Goal: Use online tool/utility: Utilize a website feature to perform a specific function

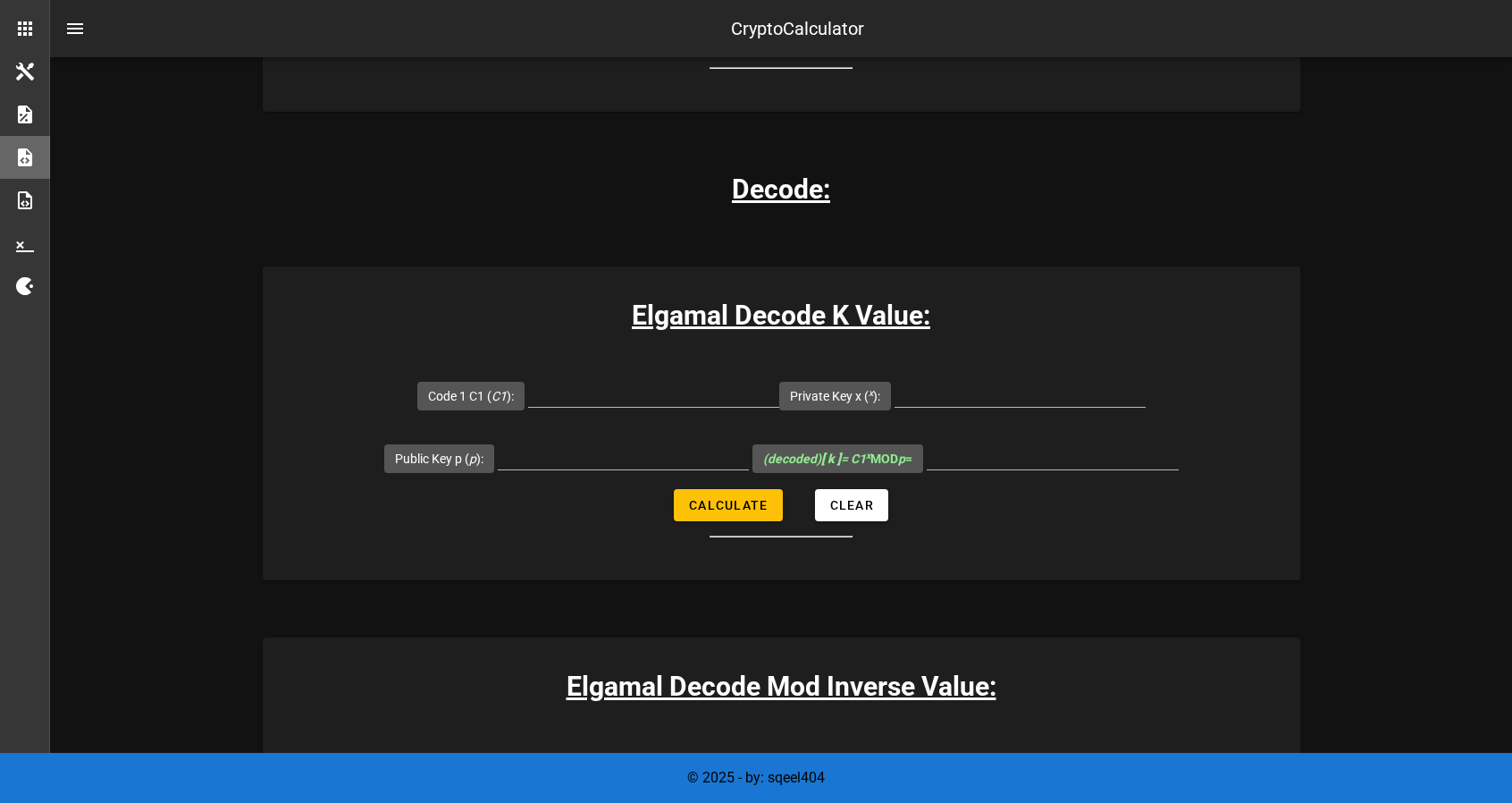
scroll to position [2383, 0]
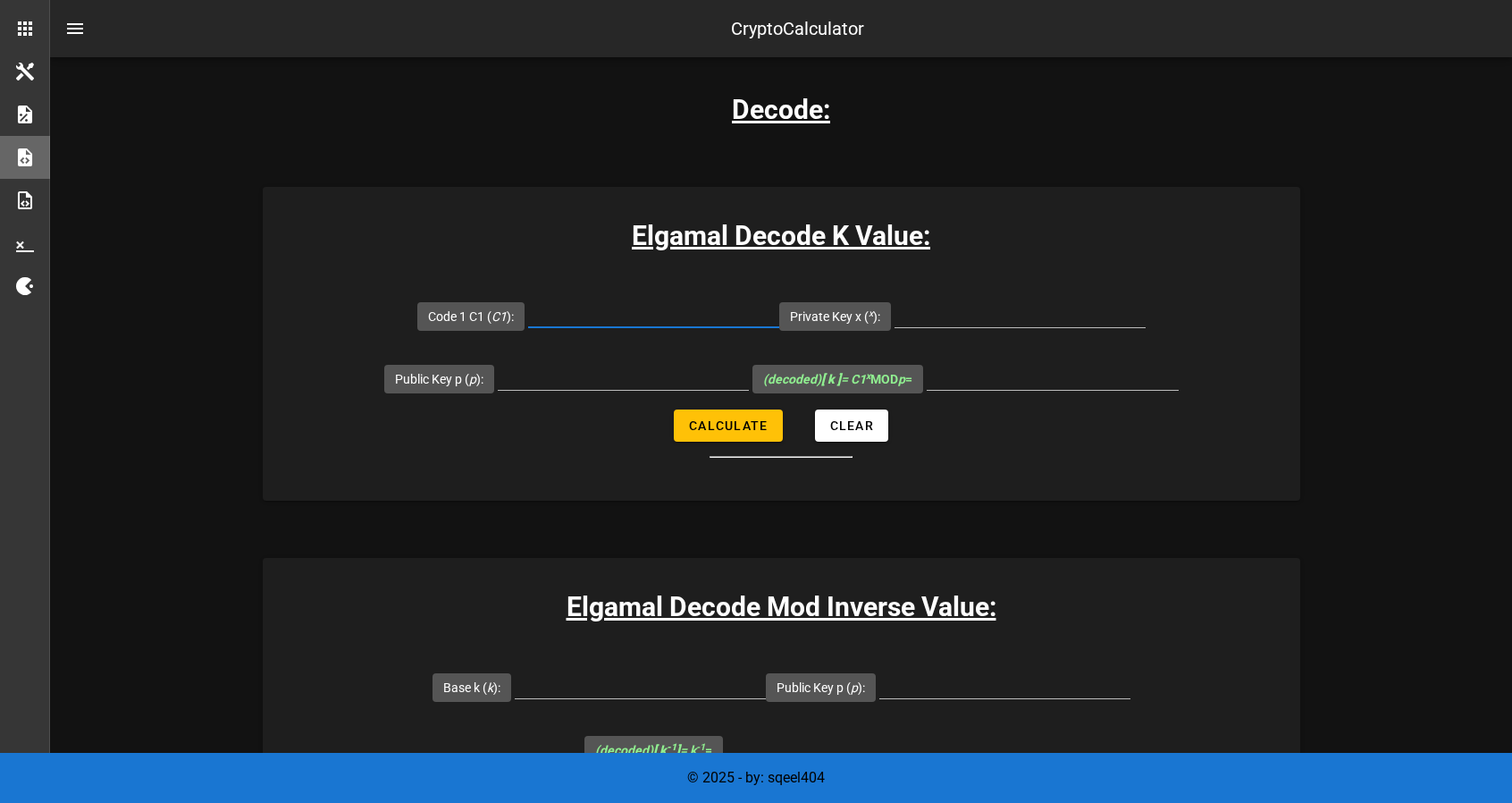
click at [654, 303] on input "Code 1 C1 ( C1 ):" at bounding box center [654, 313] width 251 height 29
paste input "12279519522290406516"
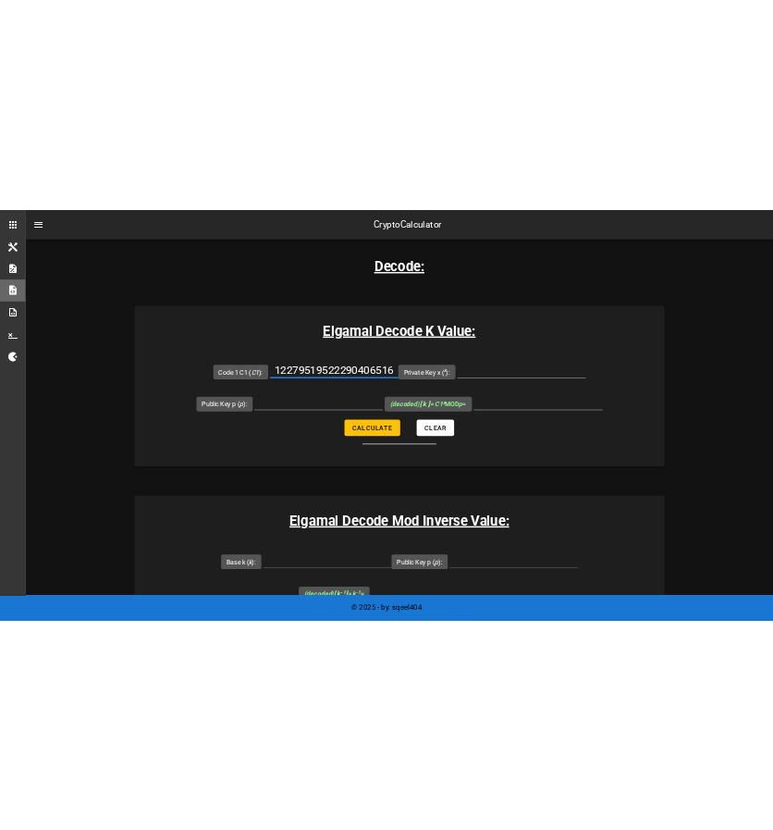
scroll to position [0, 7]
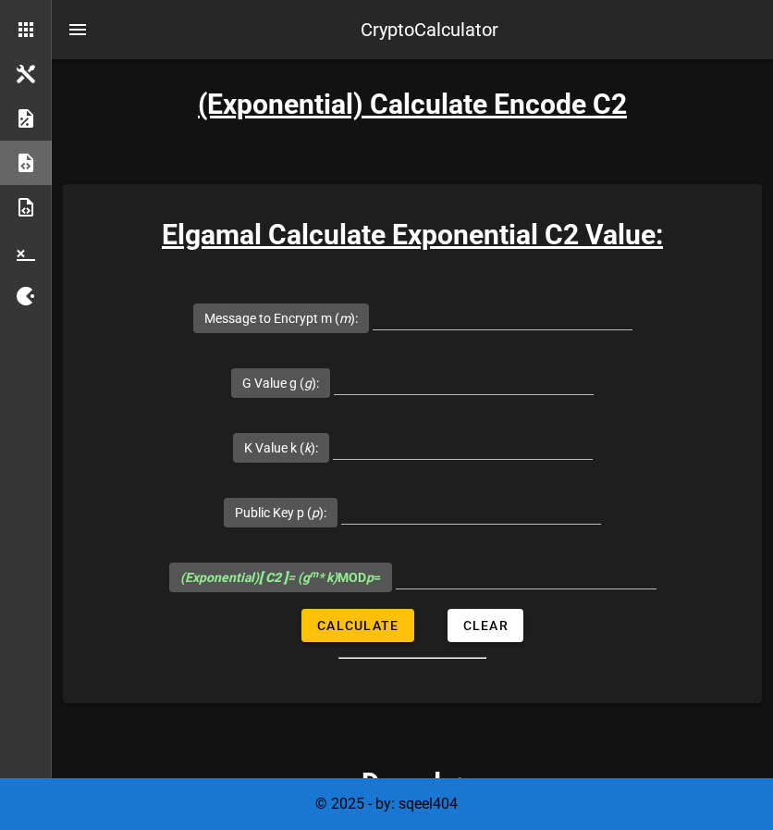
type input "12279519522290406516"
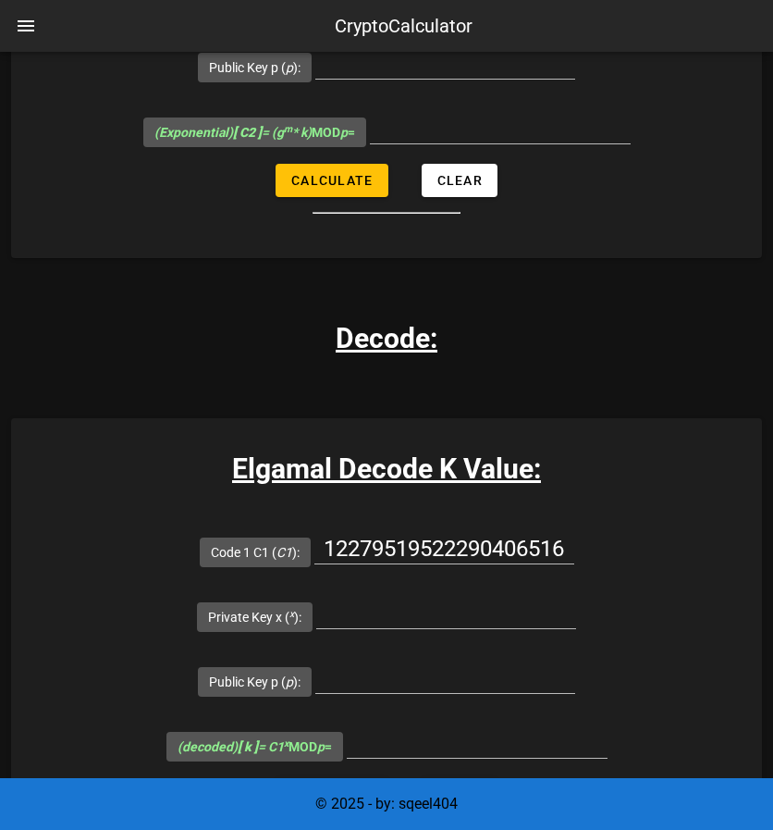
scroll to position [2960, 0]
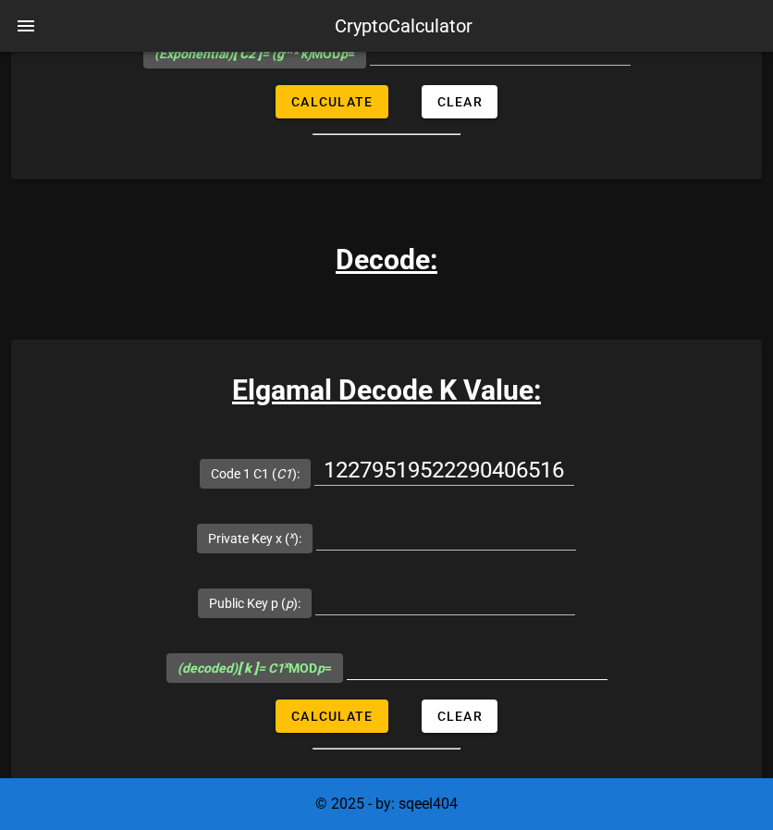
click at [457, 666] on input "(decoded) [ k ] = C1 x MOD p =" at bounding box center [477, 664] width 261 height 30
click at [391, 570] on div at bounding box center [445, 602] width 260 height 65
click at [412, 532] on input "Private Key x ( x ):" at bounding box center [446, 535] width 260 height 30
click at [446, 611] on div at bounding box center [445, 610] width 260 height 50
click at [451, 608] on input "Public Key p ( p ):" at bounding box center [445, 600] width 260 height 30
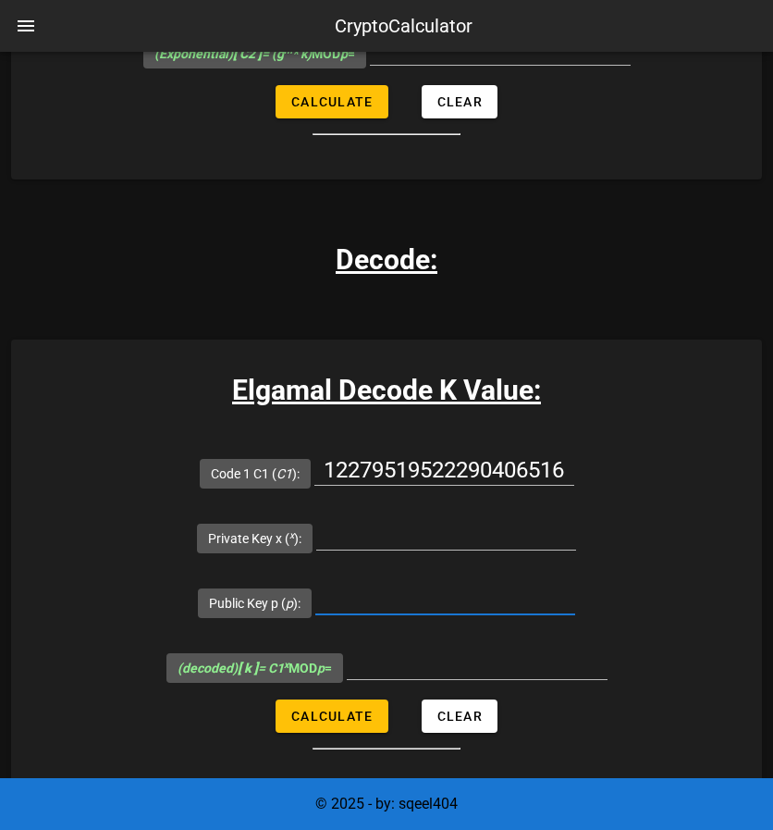
paste input "14912432766367177751"
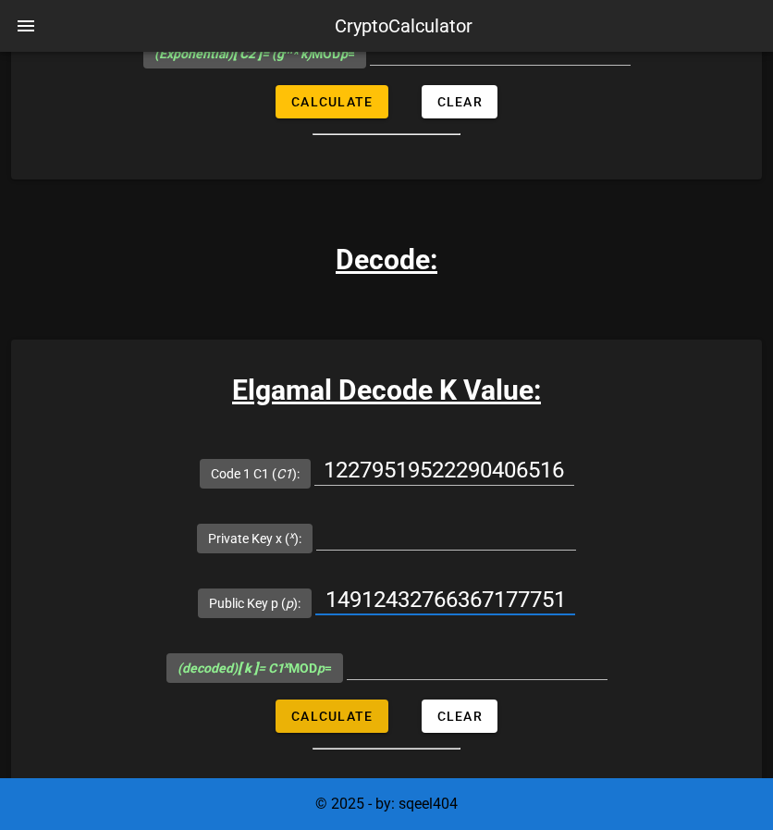
type input "14912432766367177751"
click at [334, 719] on span "Calculate" at bounding box center [331, 716] width 82 height 15
type input "All fields are required"
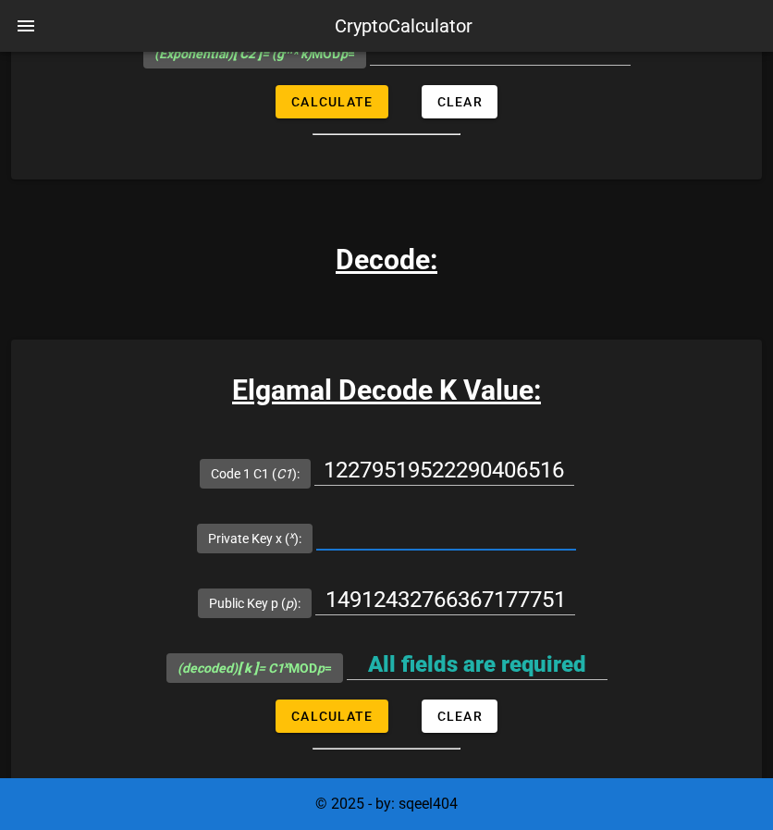
click at [451, 530] on input "Private Key x ( x ):" at bounding box center [446, 535] width 260 height 30
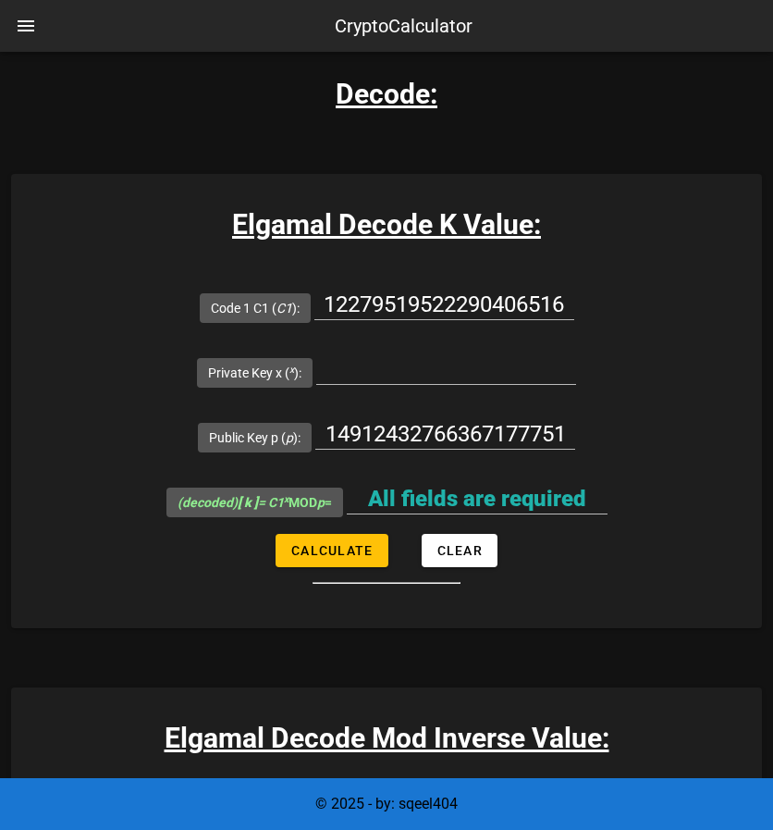
scroll to position [3206, 0]
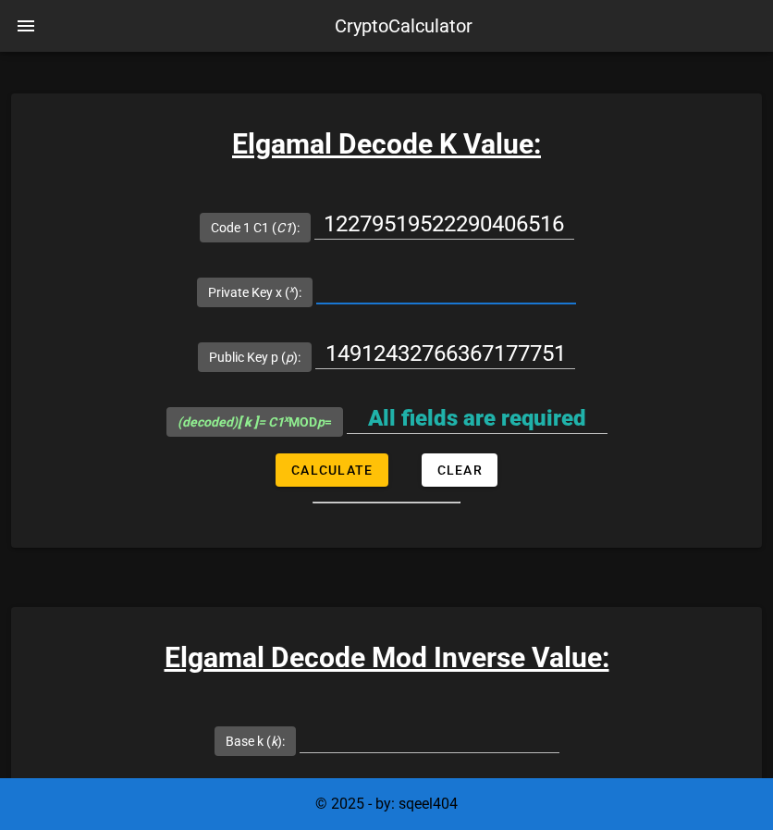
click at [437, 291] on input "Private Key x ( x ):" at bounding box center [446, 289] width 260 height 30
paste input "276108400367396891"
type input "276108400367396891"
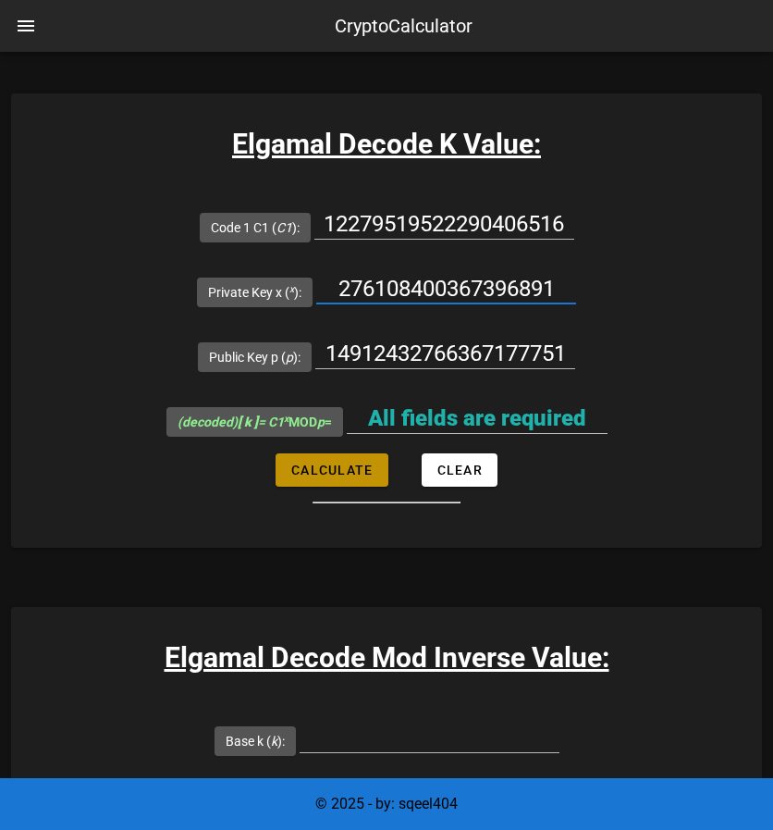
click at [339, 467] on span "Calculate" at bounding box center [331, 470] width 82 height 15
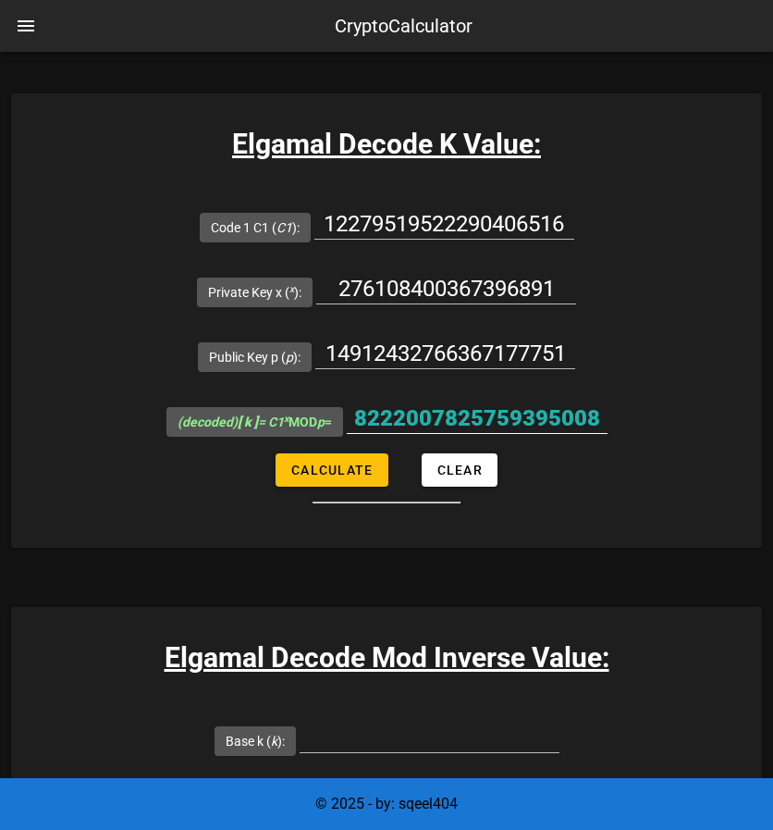
click at [416, 416] on input "8222007825759395008" at bounding box center [477, 418] width 261 height 30
click at [83, 443] on form "Code 1 C1 ( C1 ): 12279519522290406516 Private Key x ( x ): 276108400367396891 …" at bounding box center [386, 348] width 751 height 309
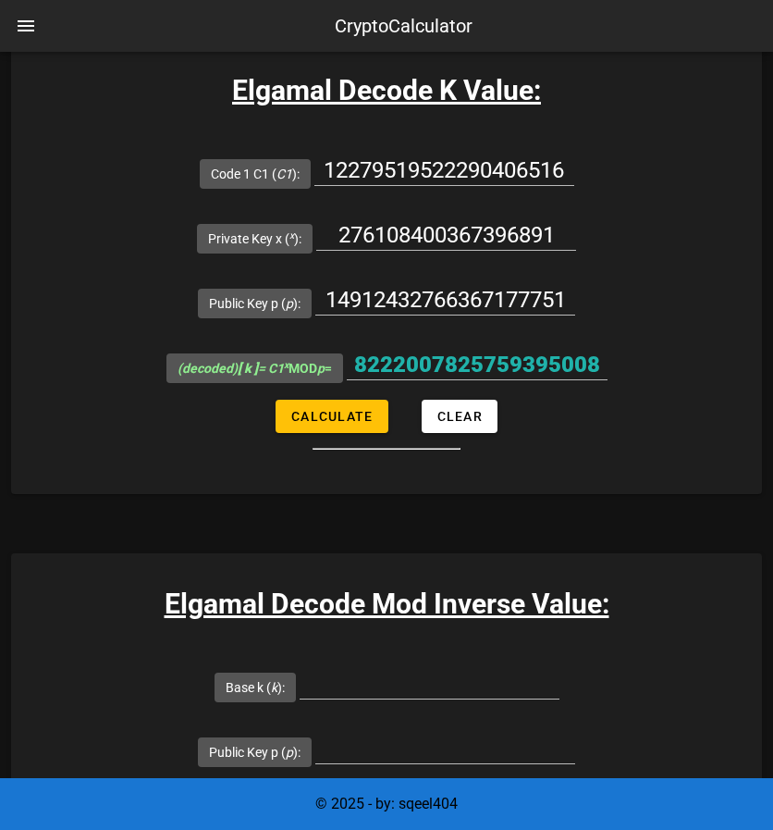
click at [364, 440] on form "Code 1 C1 ( C1 ): 12279519522290406516 Private Key x ( x ): 276108400367396891 …" at bounding box center [386, 295] width 751 height 309
click at [355, 420] on button "Calculate" at bounding box center [332, 416] width 112 height 33
type input "8222007825759395008"
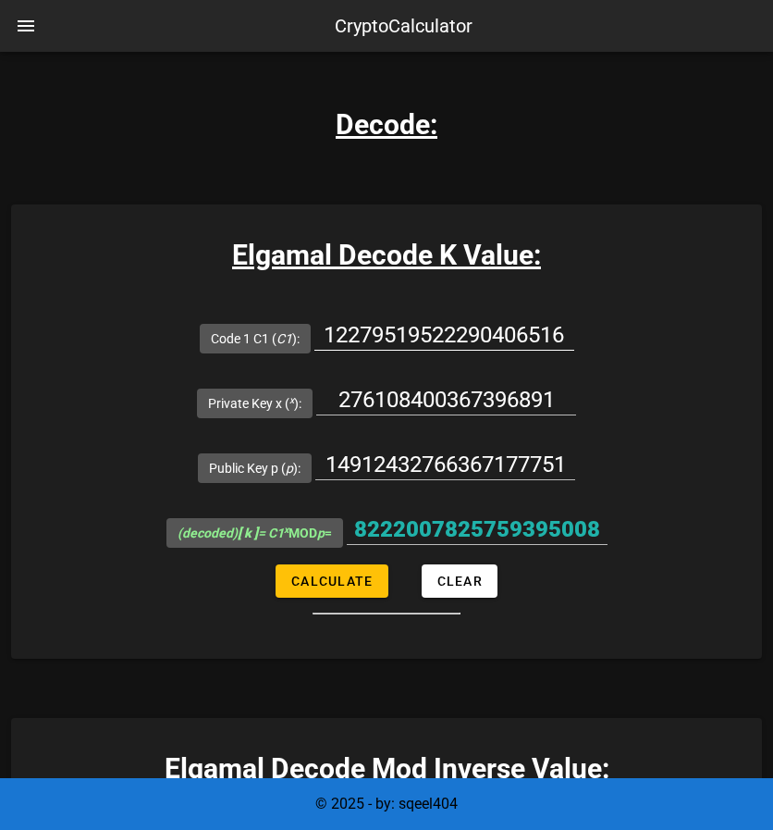
scroll to position [3014, 0]
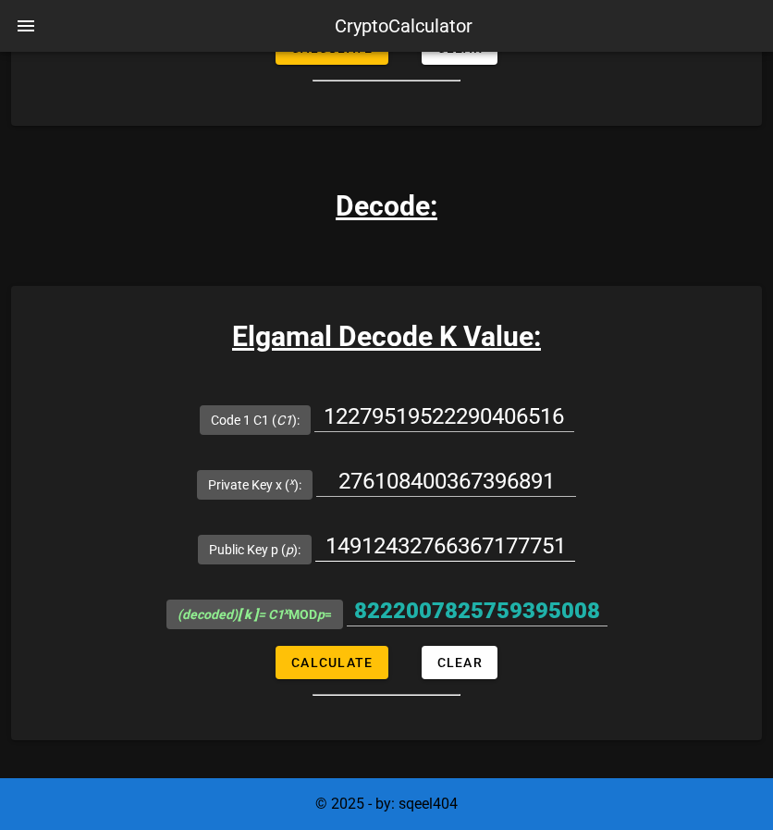
click at [367, 539] on input "14912432766367177751" at bounding box center [445, 546] width 260 height 30
paste input "27610840036739689"
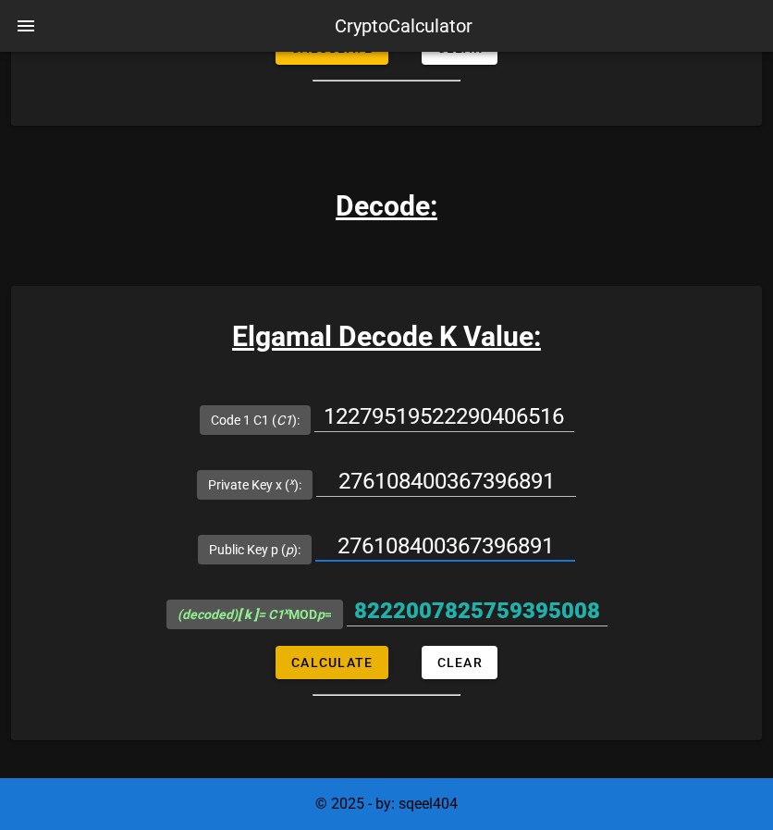
type input "276108400367396891"
click at [366, 655] on span "Calculate" at bounding box center [331, 662] width 82 height 15
type input "128627103058053763"
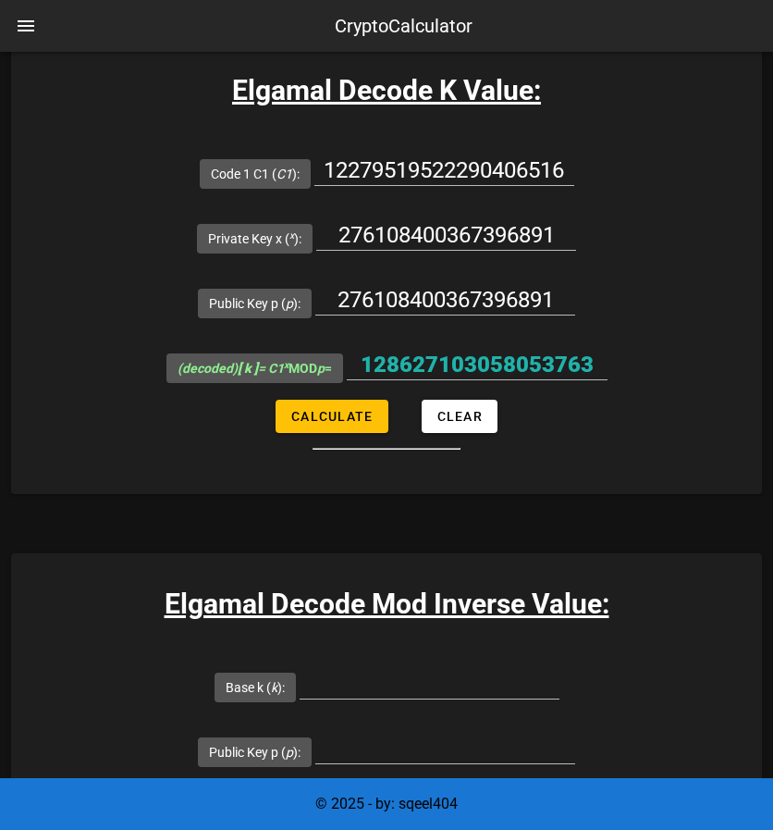
scroll to position [3507, 0]
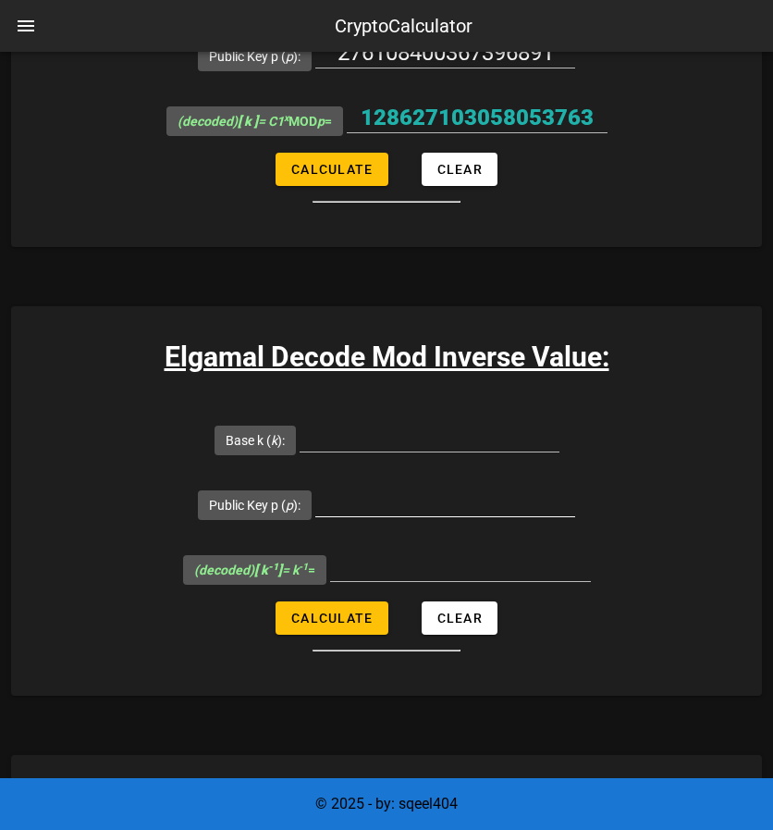
click at [392, 528] on div at bounding box center [445, 530] width 260 height 13
click at [403, 510] on input "Public Key p ( p ):" at bounding box center [445, 502] width 260 height 30
click at [430, 427] on input "Base k ( k ):" at bounding box center [430, 437] width 260 height 30
click at [426, 541] on div at bounding box center [460, 570] width 261 height 61
click at [425, 491] on input "Public Key p ( p ):" at bounding box center [445, 502] width 260 height 30
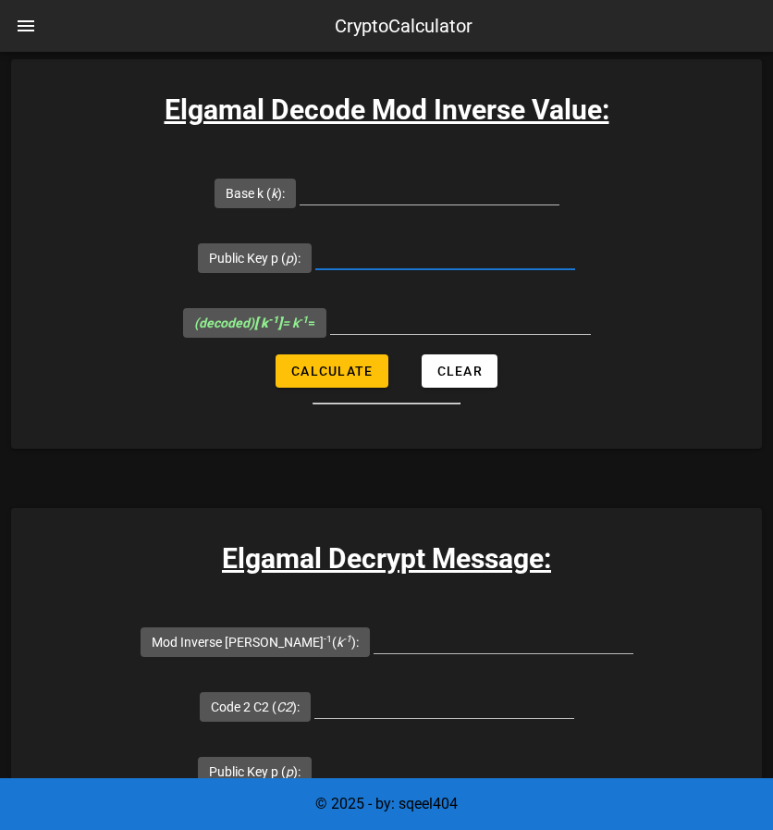
scroll to position [4000, 0]
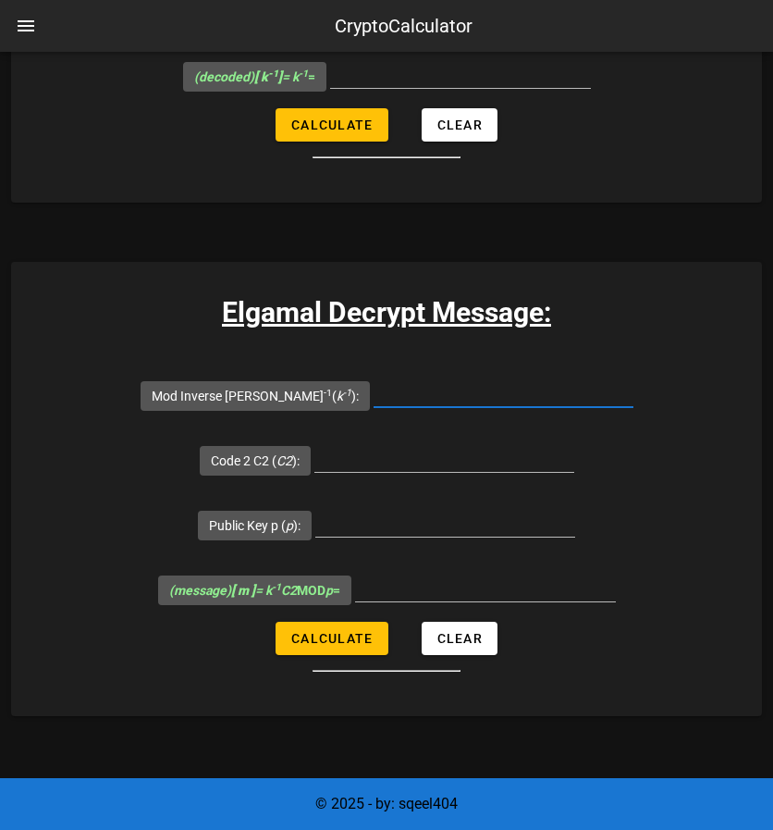
click at [462, 377] on input "Mod Inverse [PERSON_NAME] -1 ( k -1 ):" at bounding box center [504, 392] width 260 height 30
click at [442, 391] on input "Mod Inverse [PERSON_NAME] -1 ( k -1 ):" at bounding box center [504, 392] width 260 height 30
click at [426, 397] on input "Mod Inverse [PERSON_NAME] -1 ( k -1 ):" at bounding box center [504, 392] width 260 height 30
click at [399, 454] on input "Code 2 C2 ( C2 ):" at bounding box center [445, 457] width 260 height 30
paste input "10734305369677133991"
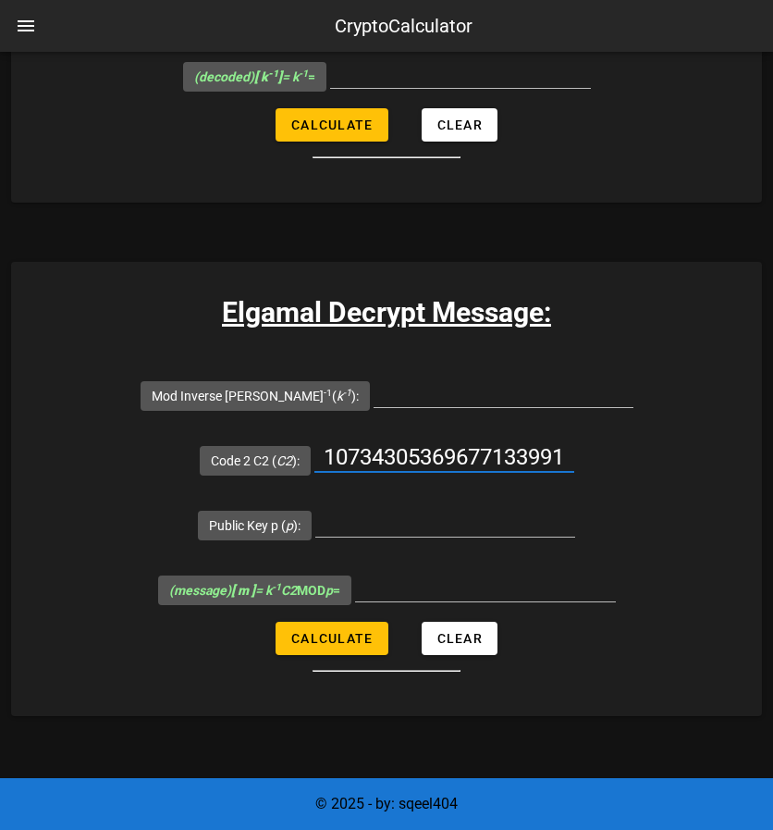
scroll to position [0, 7]
type input "10734305369677133991"
click at [453, 544] on div at bounding box center [445, 550] width 260 height 13
click at [460, 519] on input "Public Key p ( p ):" at bounding box center [445, 522] width 260 height 30
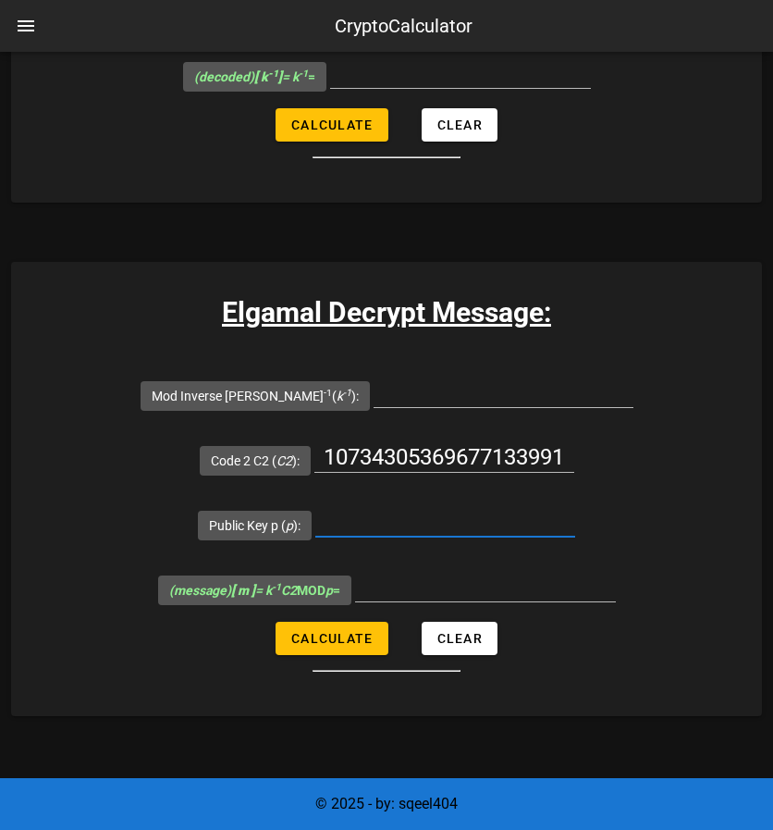
paste input "14912432766367177751"
type input "14912432766367177751"
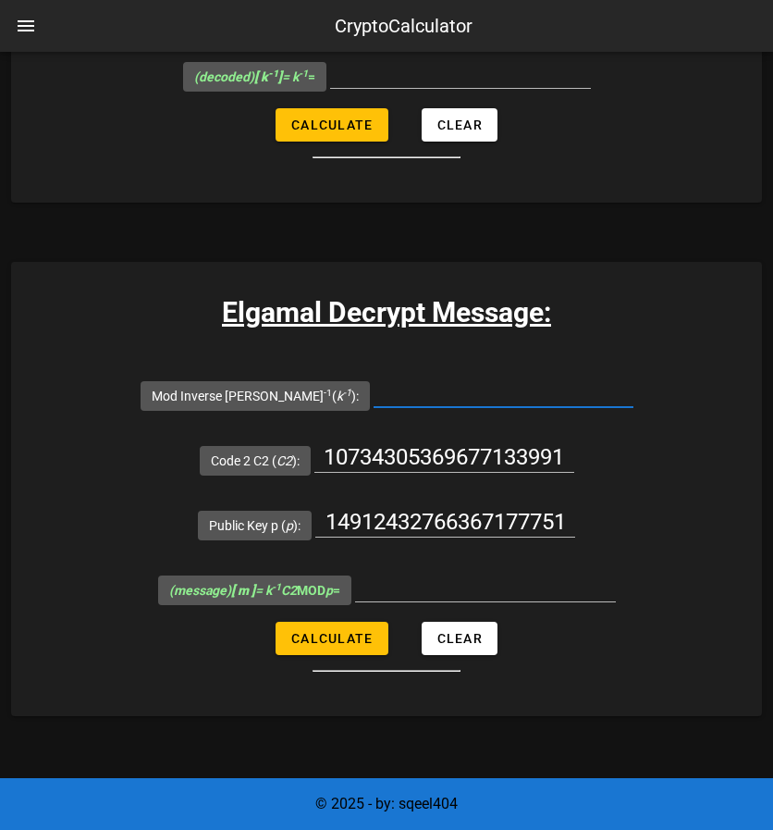
scroll to position [0, 0]
click at [456, 390] on input "Mod Inverse [PERSON_NAME] -1 ( k -1 ):" at bounding box center [504, 392] width 260 height 30
click at [315, 644] on button "Calculate" at bounding box center [332, 638] width 112 height 33
type input "All fields are required"
click at [414, 382] on input "Mod Inverse [PERSON_NAME] -1 ( k -1 ):" at bounding box center [504, 392] width 260 height 30
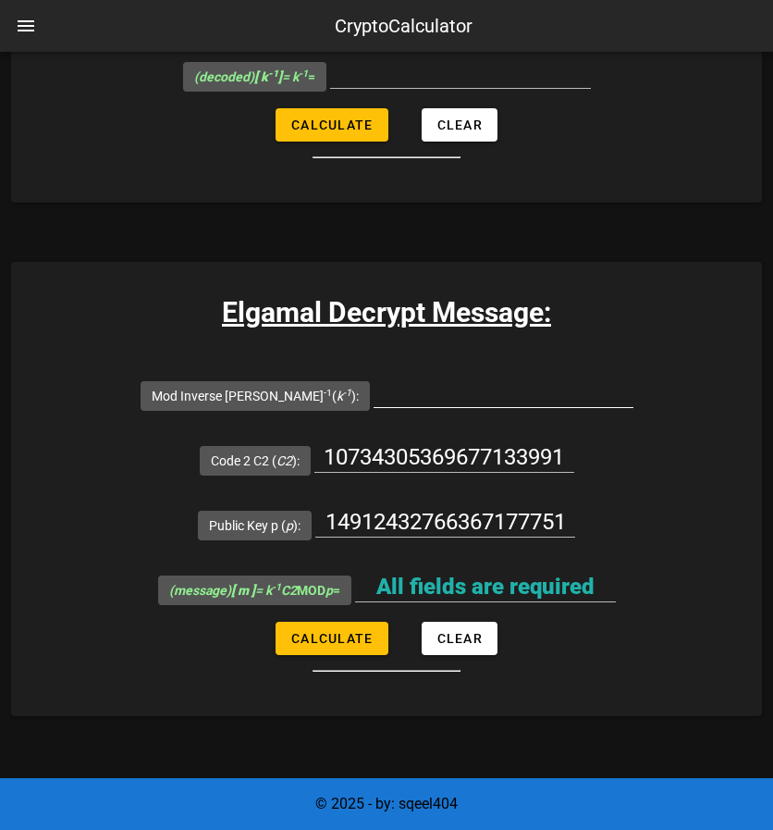
click at [424, 389] on input "Mod Inverse [PERSON_NAME] -1 ( k -1 ):" at bounding box center [504, 392] width 260 height 30
paste input "276108400367396891"
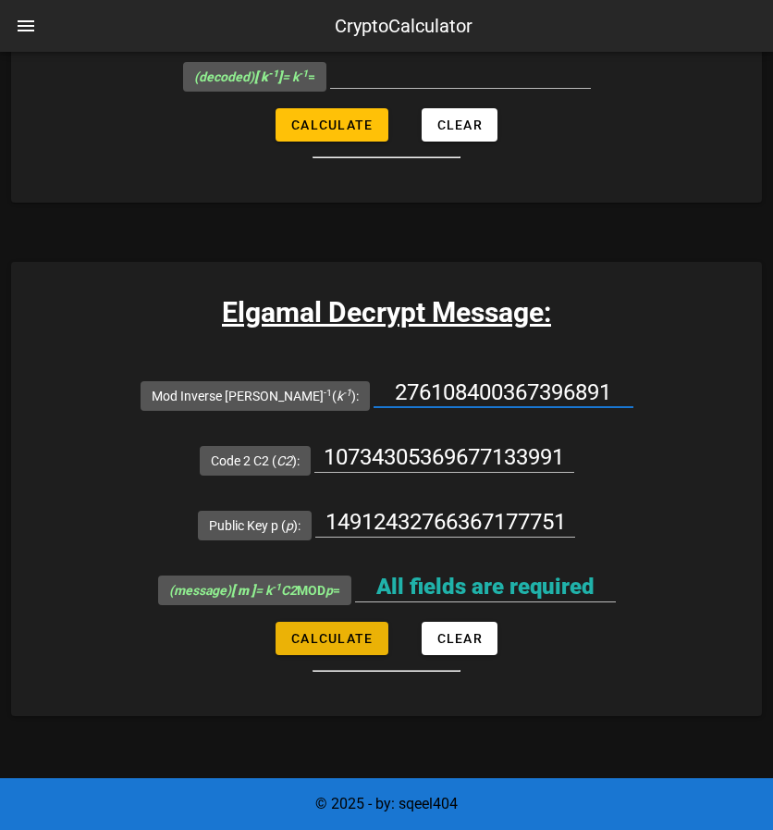
type input "276108400367396891"
click at [355, 638] on span "Calculate" at bounding box center [331, 638] width 82 height 15
type input "11344342210579336382"
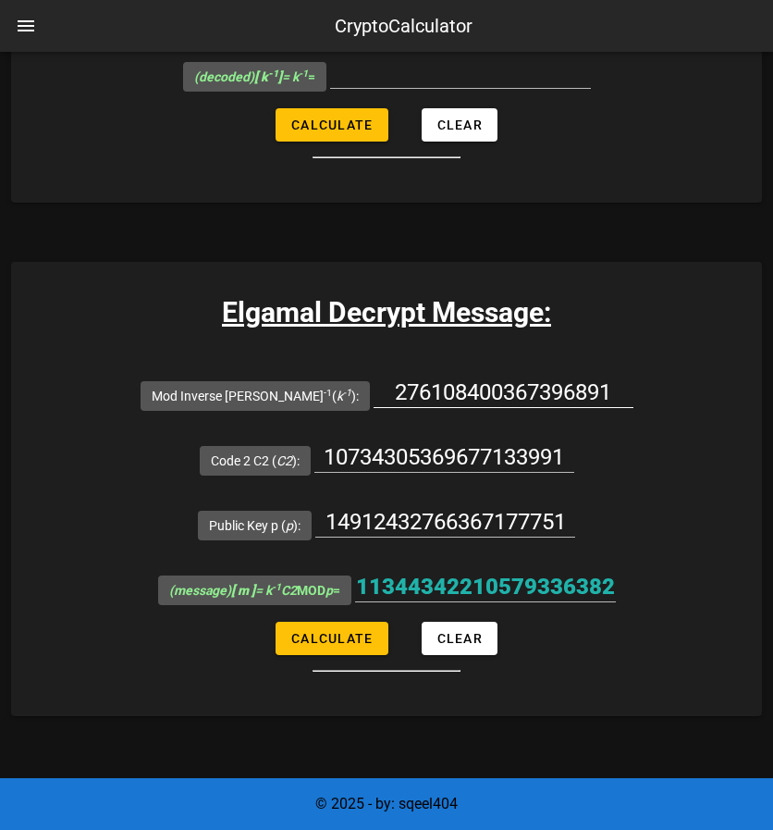
click at [470, 388] on input "276108400367396891" at bounding box center [504, 392] width 260 height 30
click at [430, 389] on input "Mod Inverse [PERSON_NAME] -1 ( k -1 ):" at bounding box center [504, 392] width 260 height 30
paste input "8201777436716393968"
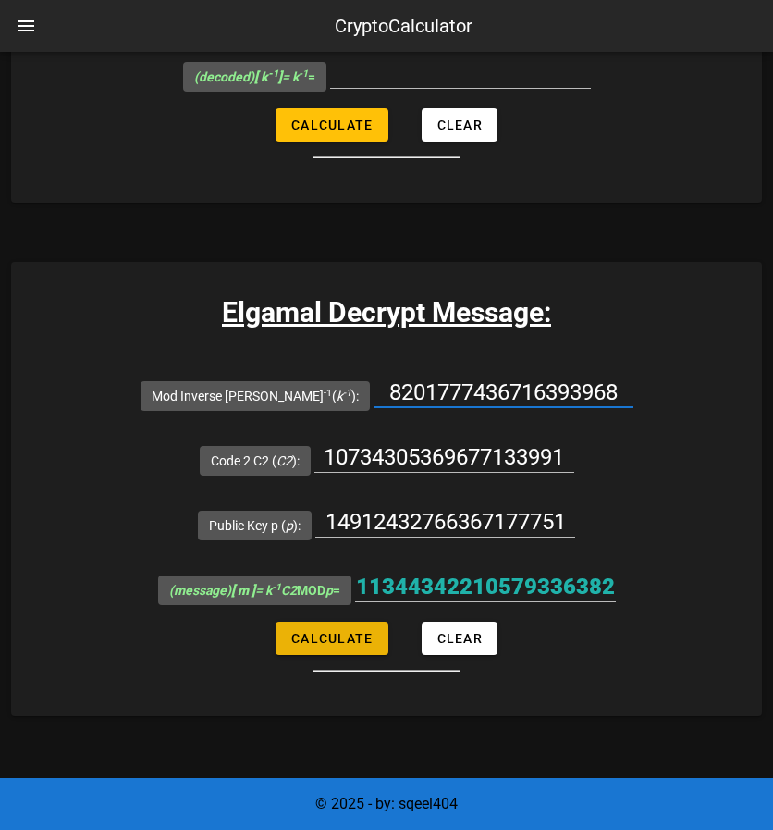
type input "8201777436716393968"
click at [313, 646] on button "Calculate" at bounding box center [332, 638] width 112 height 33
type input "11505934370434468294"
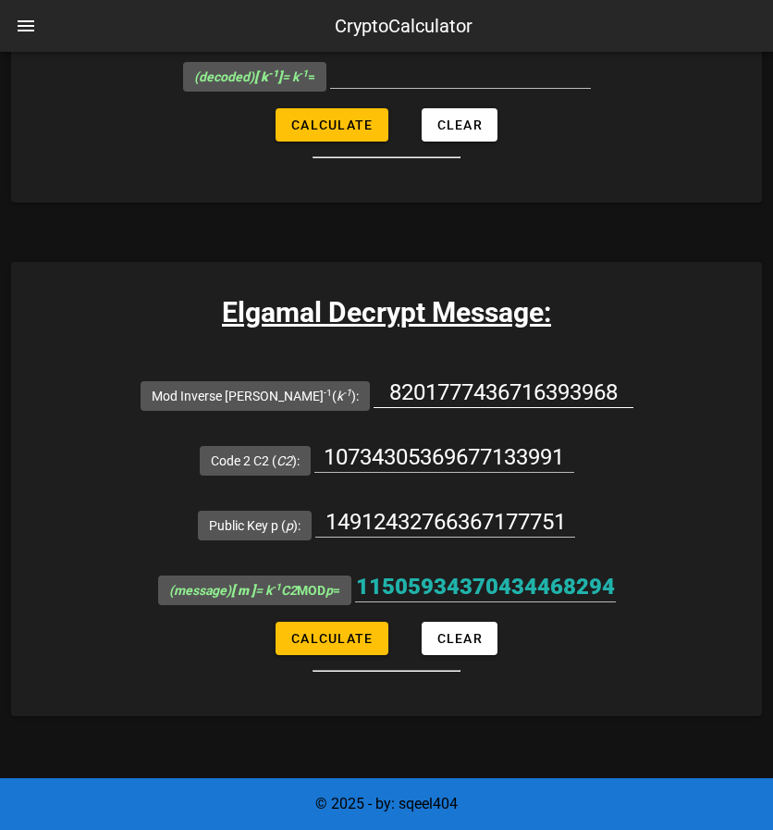
click at [446, 389] on input "8201777436716393968" at bounding box center [504, 392] width 260 height 30
paste input "2784687438861268863"
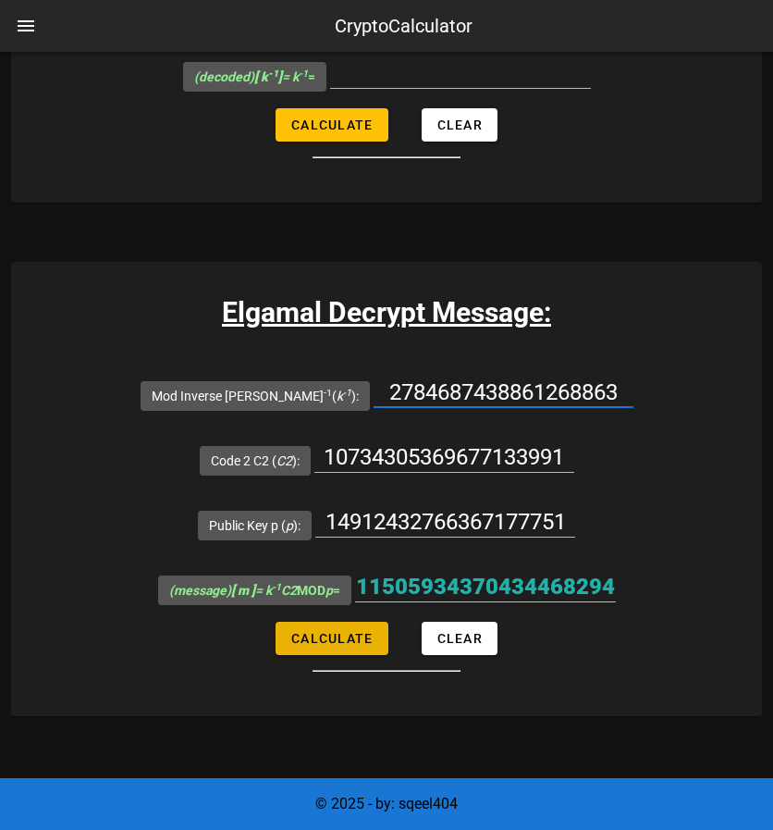
type input "2784687438861268863"
click at [344, 636] on span "Calculate" at bounding box center [331, 638] width 82 height 15
type input "1100198215136343629"
click at [425, 384] on input "2784687438861268863" at bounding box center [504, 392] width 260 height 30
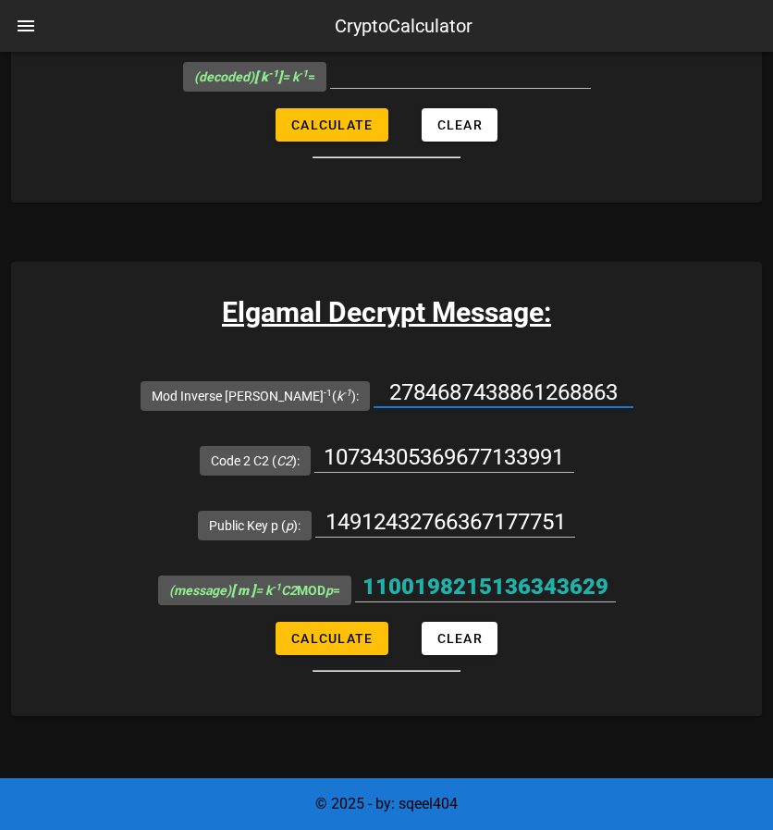
click at [425, 384] on input "2784687438861268863" at bounding box center [504, 392] width 260 height 30
click at [425, 384] on input "Mod Inverse [PERSON_NAME] -1 ( k -1 ):" at bounding box center [504, 392] width 260 height 30
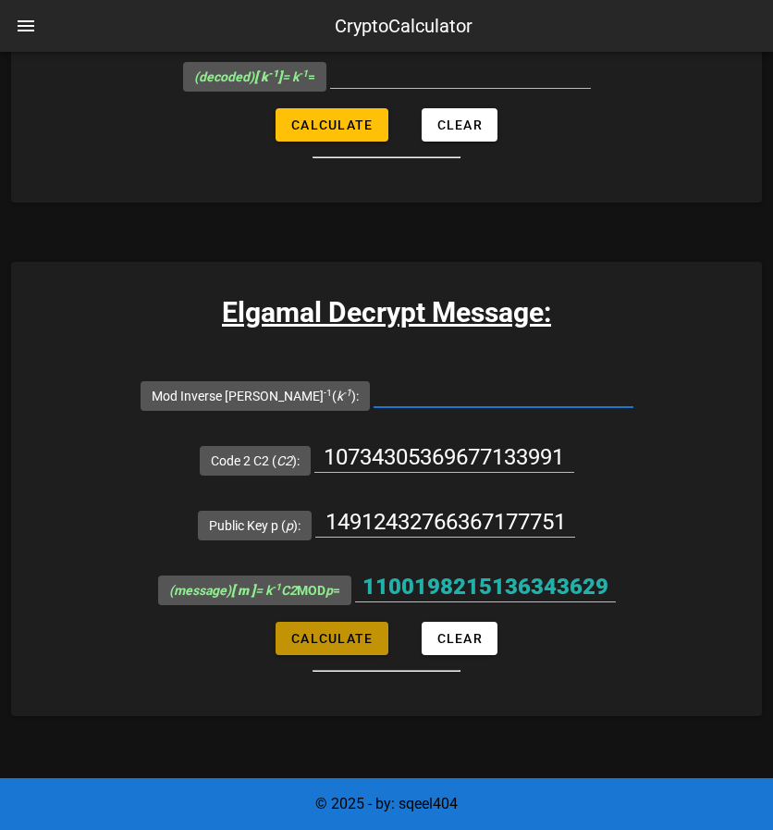
click at [352, 640] on span "Calculate" at bounding box center [331, 638] width 82 height 15
type input "All fields are required"
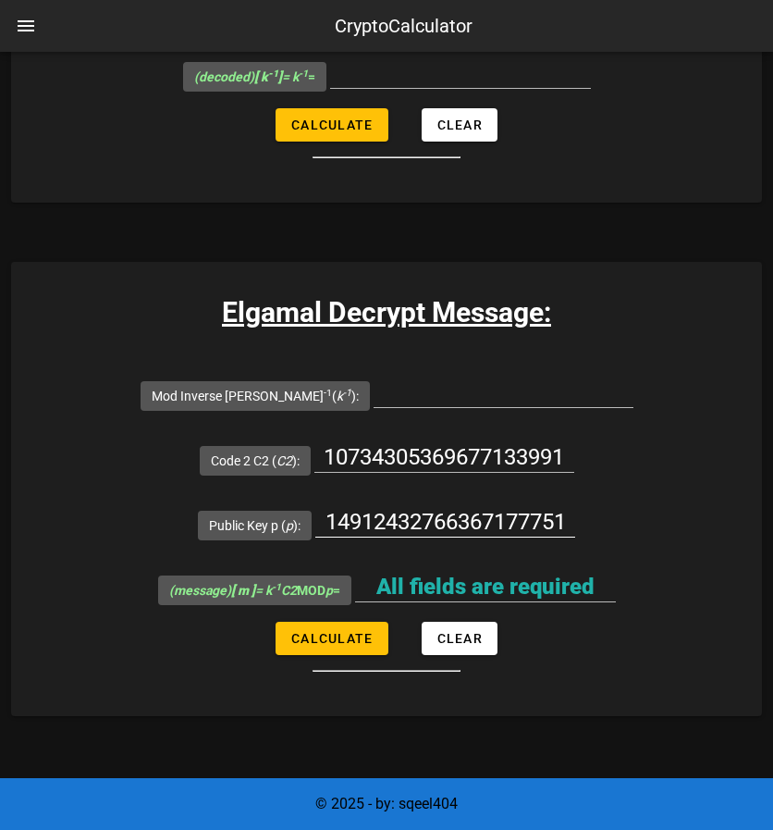
click at [390, 514] on input "14912432766367177751" at bounding box center [445, 522] width 260 height 30
click at [411, 389] on input "Mod Inverse [PERSON_NAME] -1 ( k -1 ):" at bounding box center [504, 392] width 260 height 30
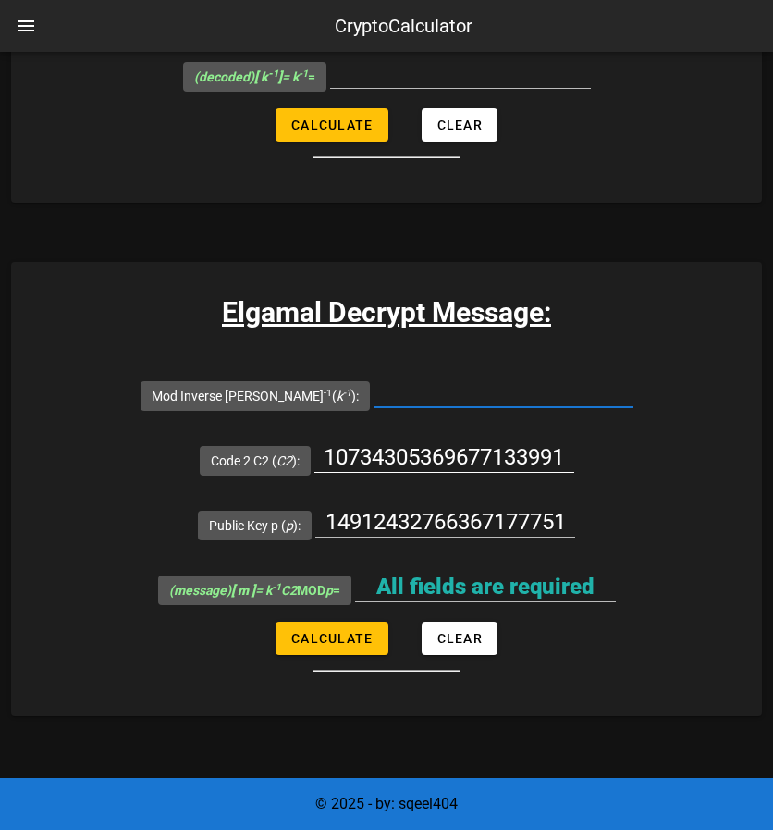
paste input "8222007825759395008"
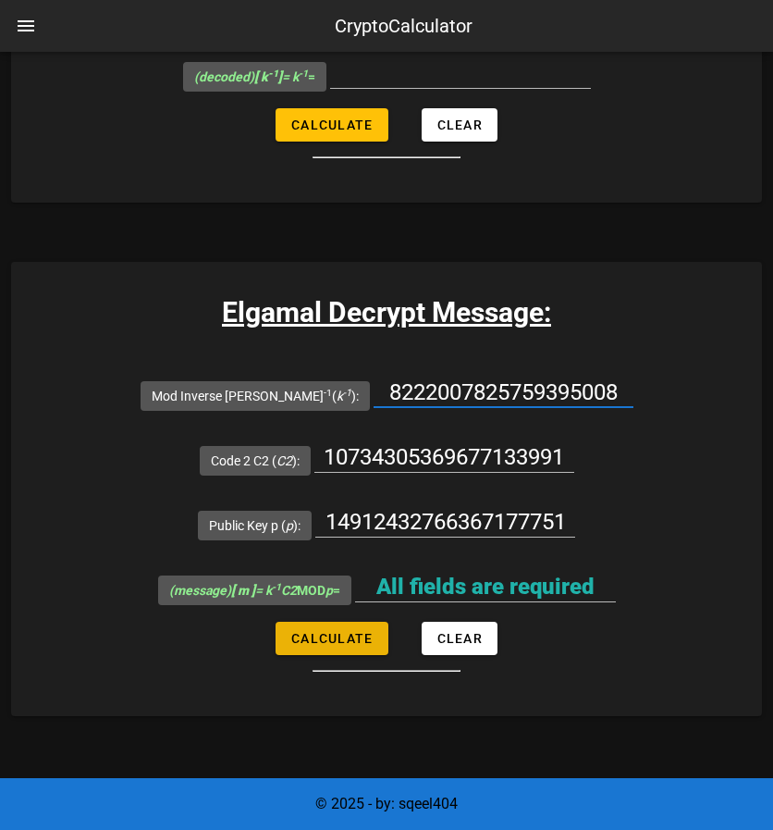
type input "8222007825759395008"
click at [350, 636] on span "Calculate" at bounding box center [331, 638] width 82 height 15
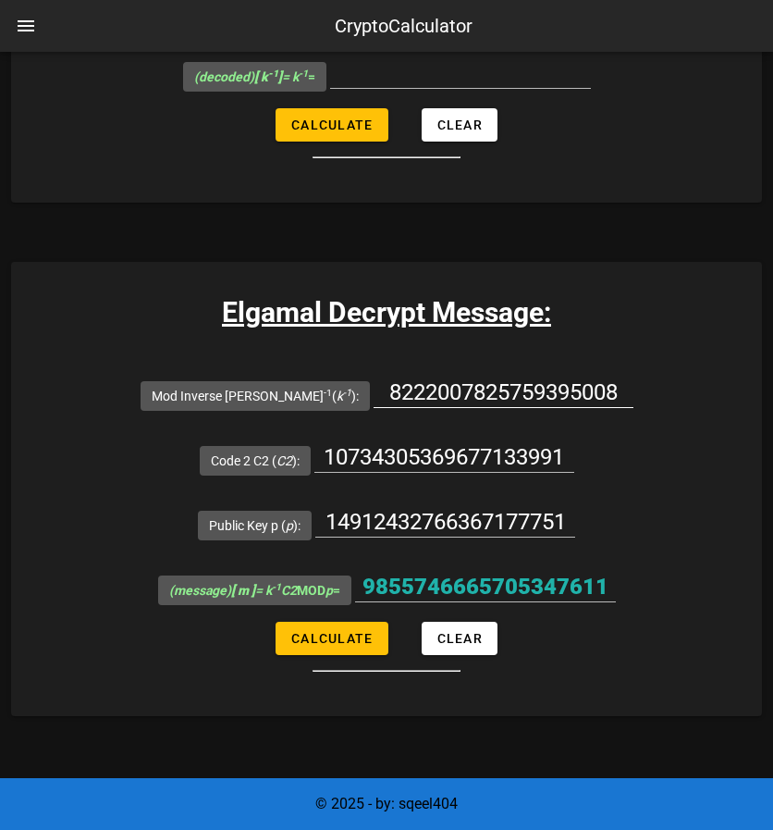
click at [394, 378] on input "8222007825759395008" at bounding box center [504, 392] width 260 height 30
click at [407, 450] on input "10734305369677133991" at bounding box center [445, 457] width 260 height 30
click at [464, 517] on input "14912432766367177751" at bounding box center [445, 522] width 260 height 30
click at [329, 624] on button "Calculate" at bounding box center [332, 638] width 112 height 33
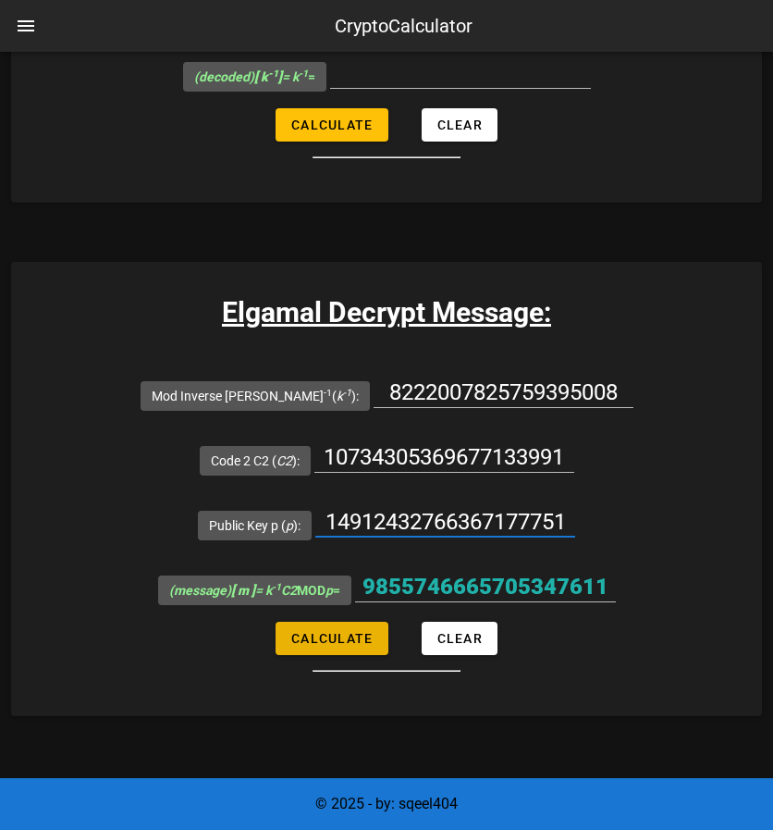
type input "9855746665705347611"
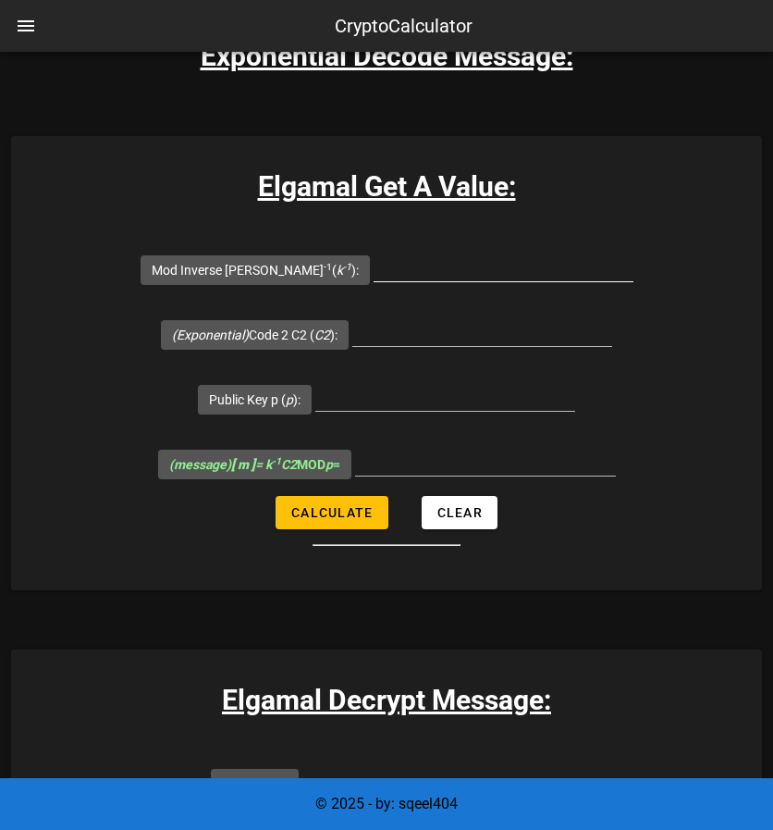
scroll to position [4987, 0]
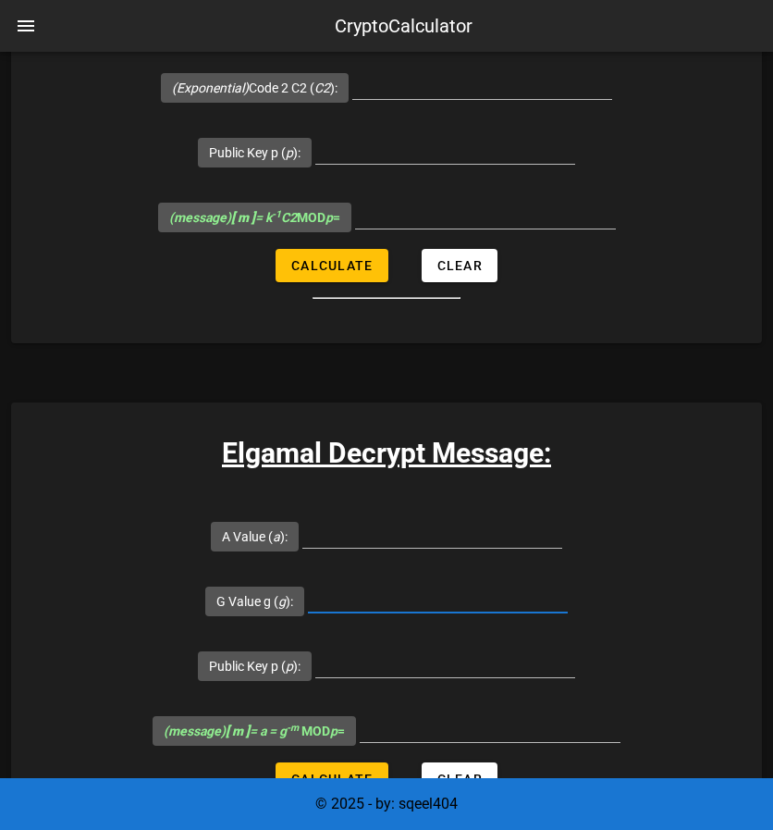
click at [395, 604] on input "G Value g ( g ):" at bounding box center [438, 598] width 260 height 30
click at [414, 655] on input "Public Key p ( p ):" at bounding box center [445, 663] width 260 height 30
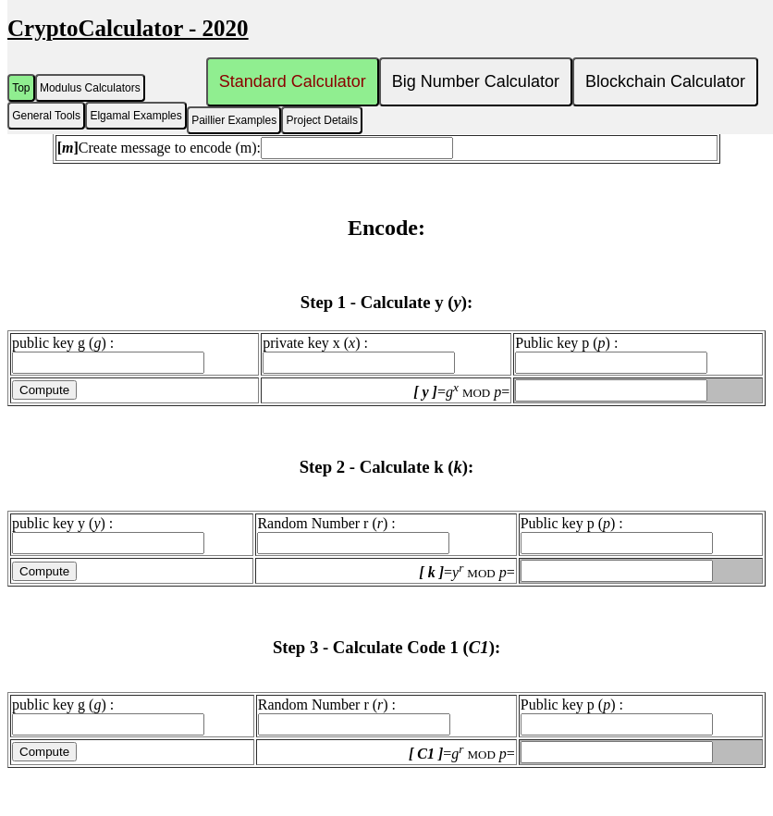
scroll to position [1973, 0]
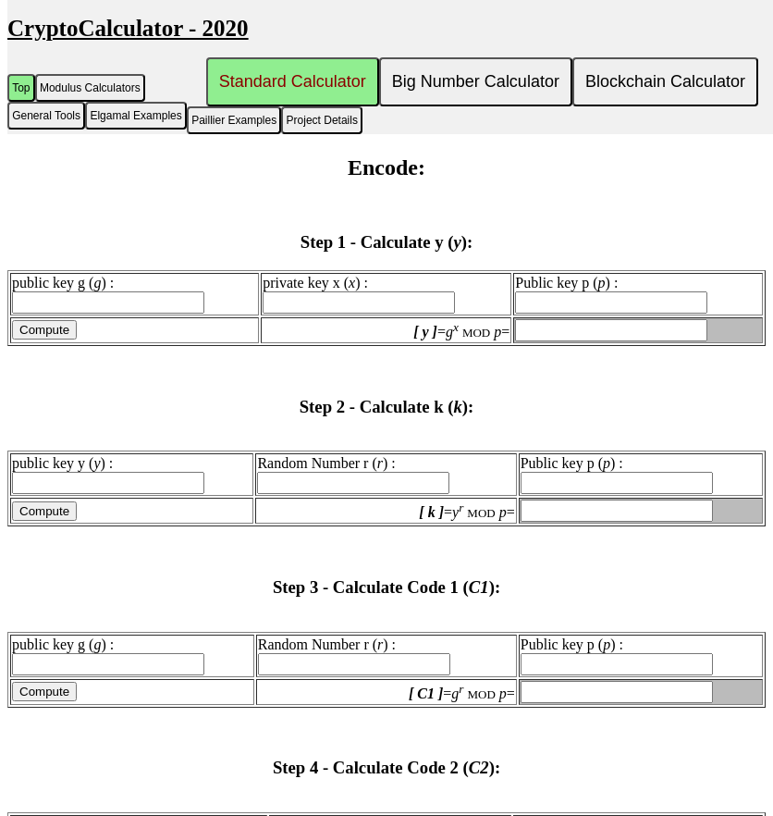
click at [72, 488] on input "public key y ( y ) :" at bounding box center [108, 483] width 192 height 22
click at [59, 492] on input "public key y ( y ) :" at bounding box center [108, 483] width 192 height 22
paste input "14912432766367177751"
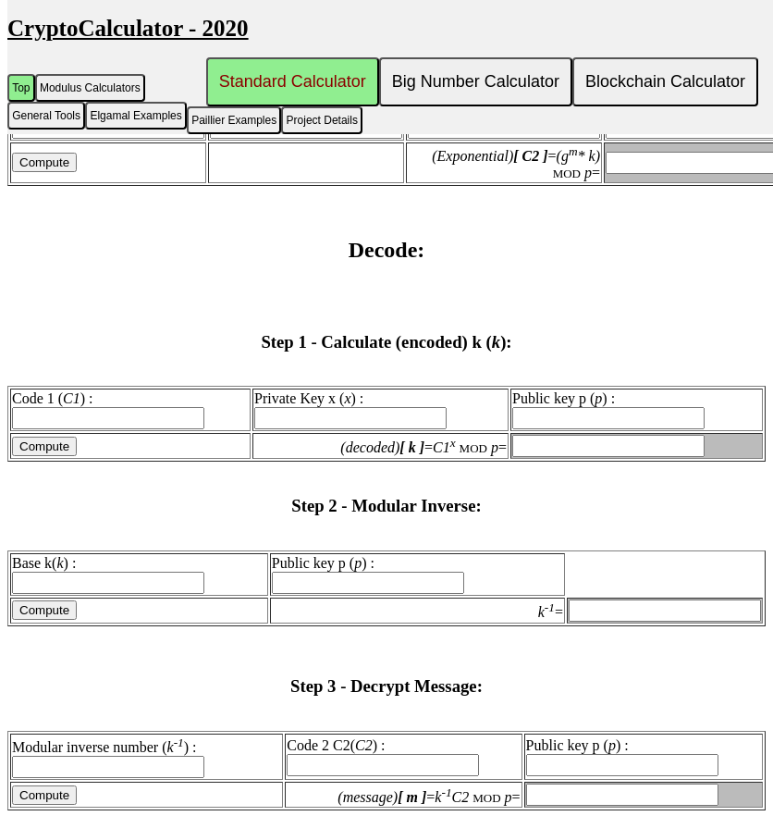
scroll to position [3206, 0]
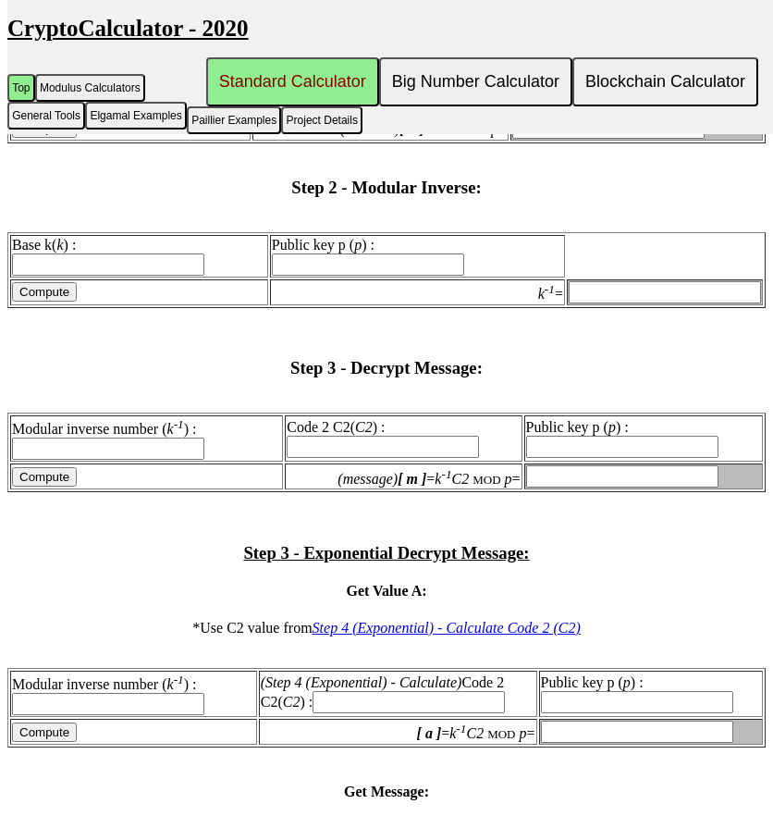
type input "14912432766367177751"
click at [130, 438] on input "Modular inverse number ( k -1 ) :" at bounding box center [108, 449] width 192 height 22
click at [168, 421] on label "Modular inverse number ( k -1 ) :" at bounding box center [108, 438] width 192 height 35
click at [168, 438] on input "Modular inverse number ( k -1 ) :" at bounding box center [108, 449] width 192 height 22
click at [311, 419] on label "Code 2 C2( C2 ) :" at bounding box center [383, 436] width 192 height 35
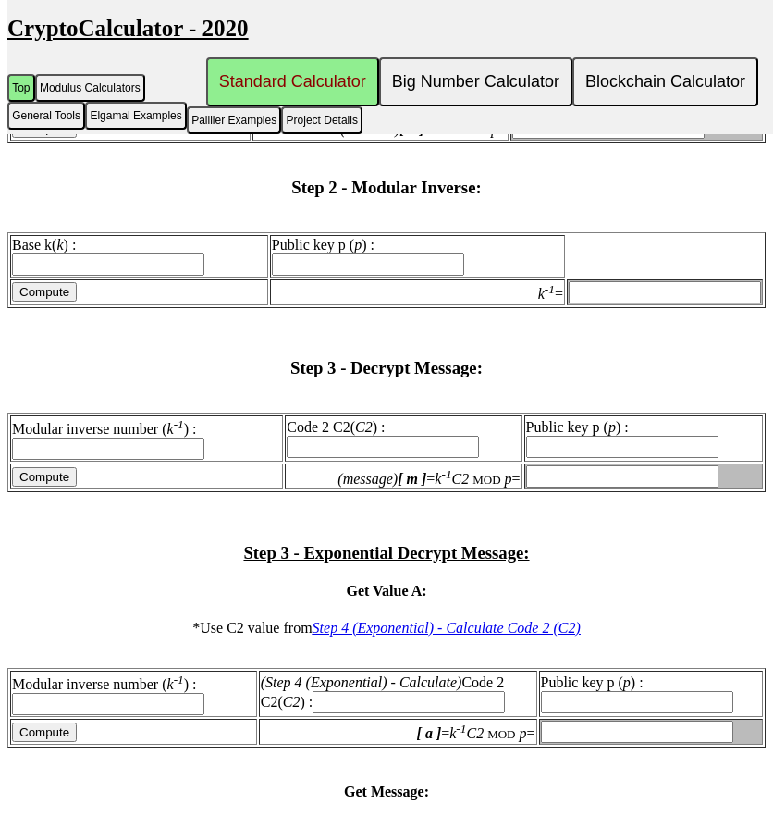
click at [311, 436] on input "Code 2 C2( C2 ) :" at bounding box center [383, 447] width 192 height 22
click at [311, 419] on label "Code 2 C2( C2 ) :" at bounding box center [383, 436] width 192 height 35
click at [311, 436] on input "Code 2 C2( C2 ) :" at bounding box center [383, 447] width 192 height 22
click at [311, 419] on label "Code 2 C2( C2 ) :" at bounding box center [383, 436] width 192 height 35
click at [311, 436] on input "Code 2 C2( C2 ) :" at bounding box center [383, 447] width 192 height 22
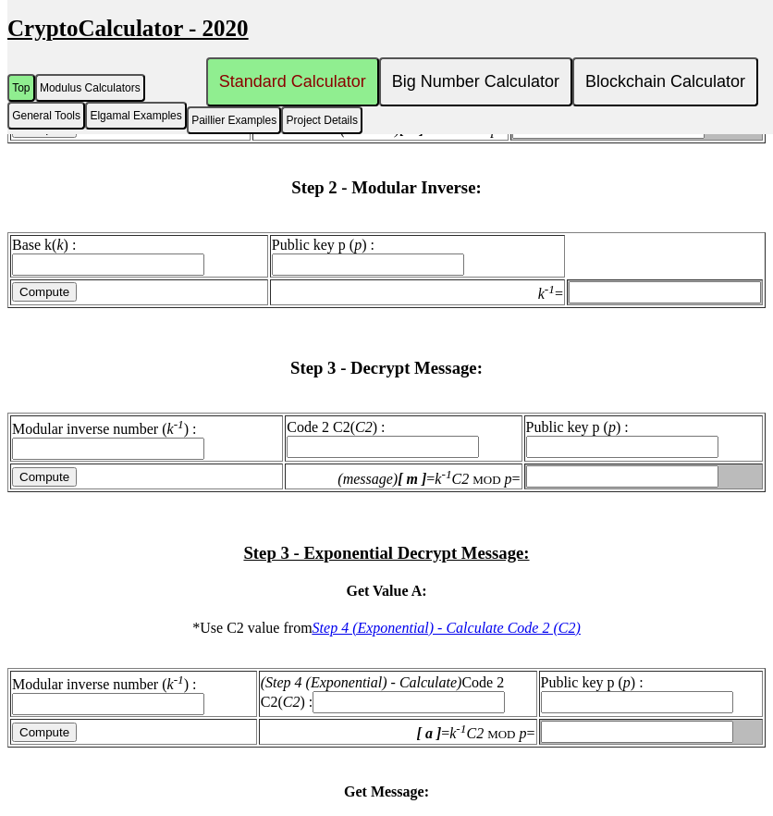
click at [317, 436] on input "Code 2 C2( C2 ) :" at bounding box center [383, 447] width 192 height 22
click at [403, 436] on input "Code 2 C2( C2 ) :" at bounding box center [383, 447] width 192 height 22
paste input "10734305369677133991"
type input "10734305369677133991"
click at [542, 438] on input "Public key p ( p ) :" at bounding box center [622, 447] width 192 height 22
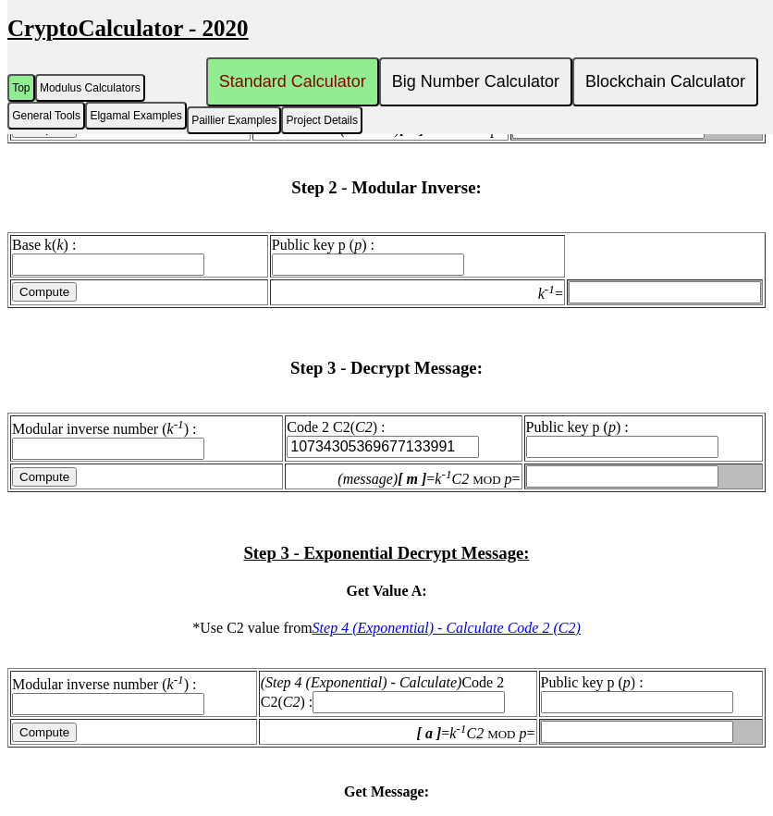
paste input "14912432766367177751"
type input "14912432766367177751"
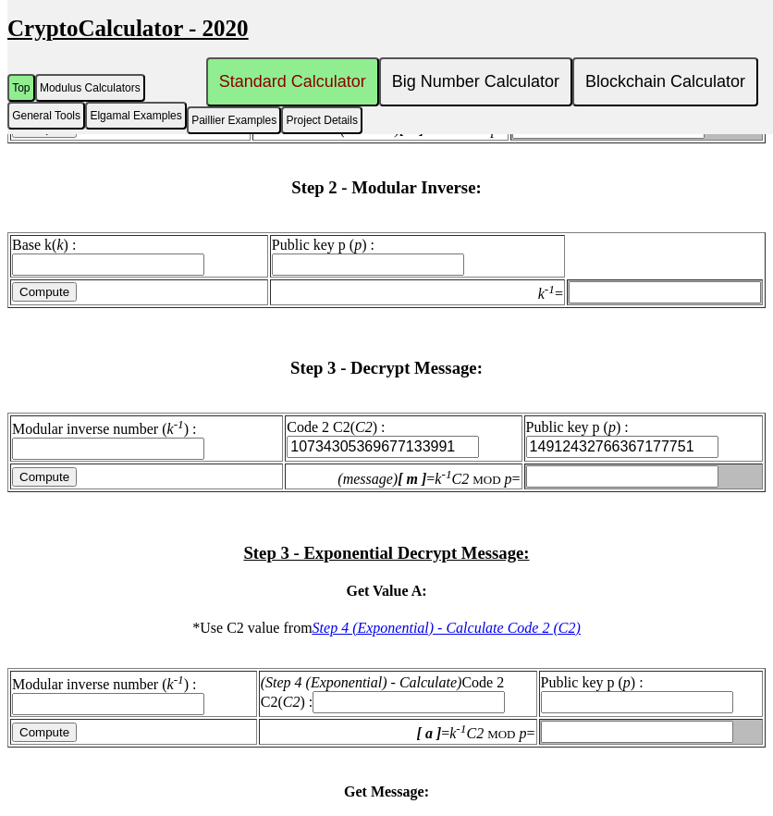
type input "14912432766367177751"
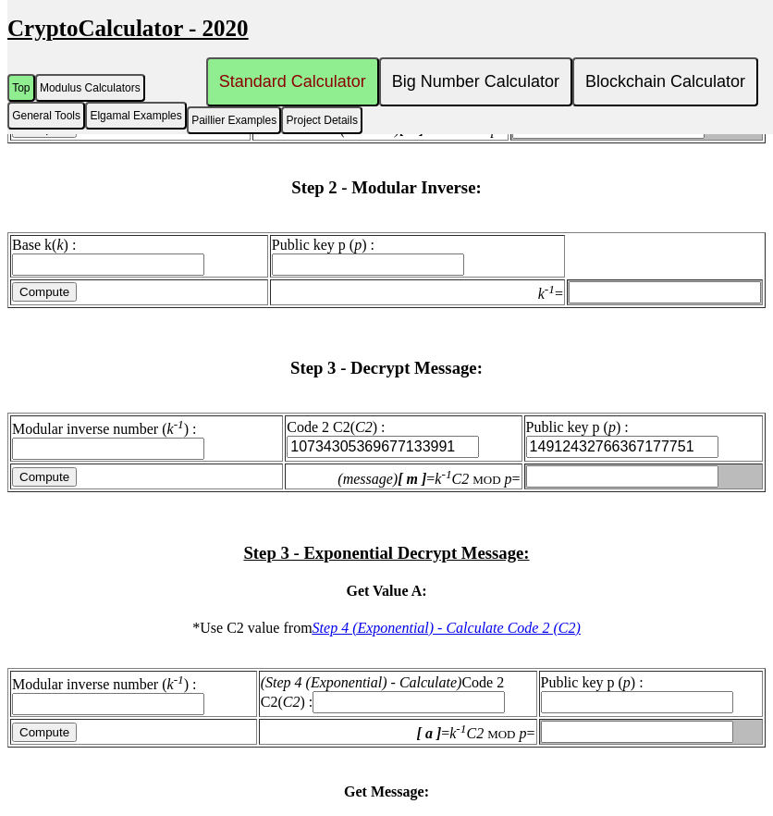
type input "14912432766367177751"
click at [555, 465] on input "(message) [ m ] = k -1 C2 MOD p =" at bounding box center [622, 476] width 192 height 22
click at [174, 438] on input "Modular inverse number ( k -1 ) :" at bounding box center [108, 449] width 192 height 22
click at [142, 439] on input "Modular inverse number ( k -1 ) :" at bounding box center [108, 449] width 192 height 22
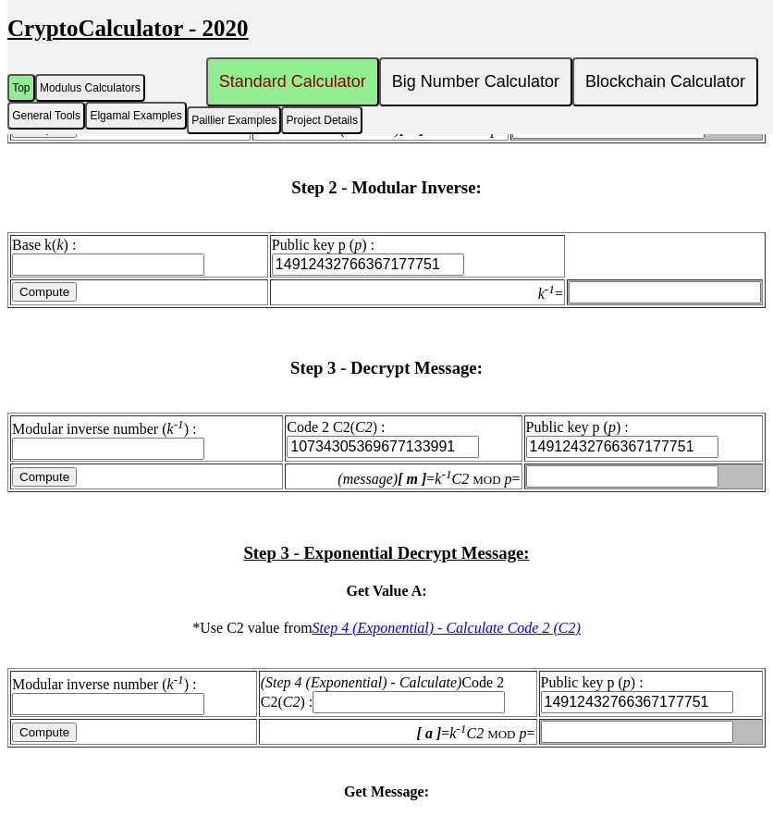
paste input "2979118589554924102"
type input "2979118589554924102"
click at [44, 469] on input "Compute" at bounding box center [44, 476] width 65 height 19
type input "5277923232753410000"
click at [144, 438] on input "2979118589554924102" at bounding box center [108, 449] width 192 height 22
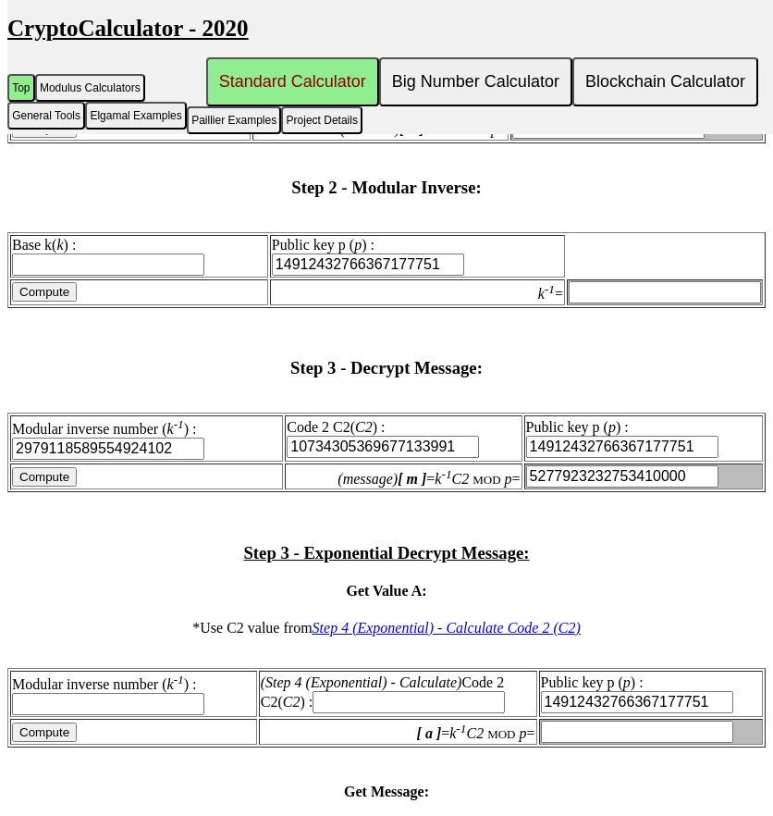
click at [144, 438] on input "2979118589554924102" at bounding box center [108, 449] width 192 height 22
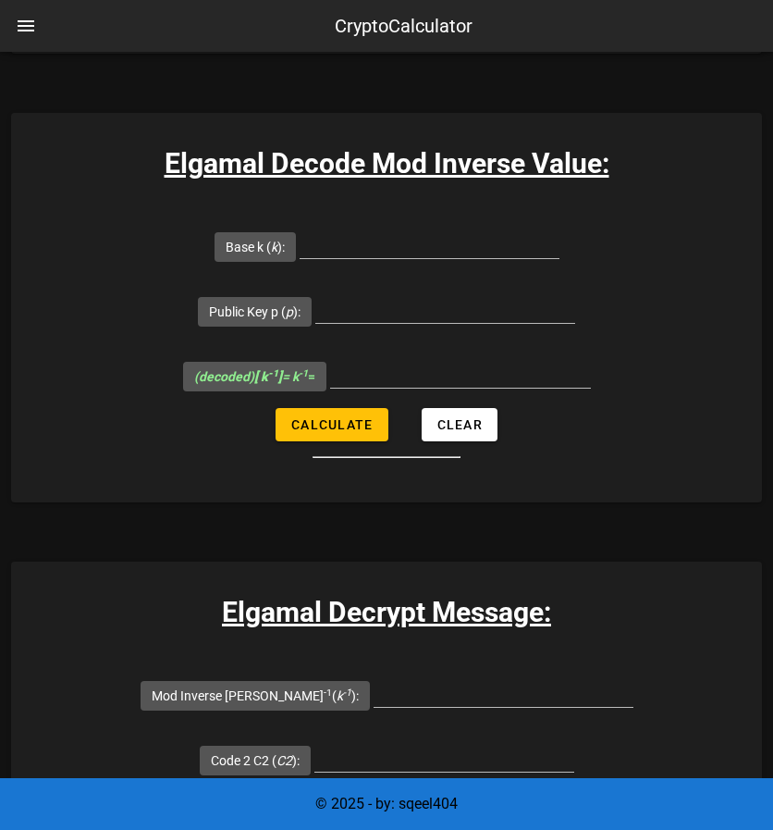
scroll to position [3946, 0]
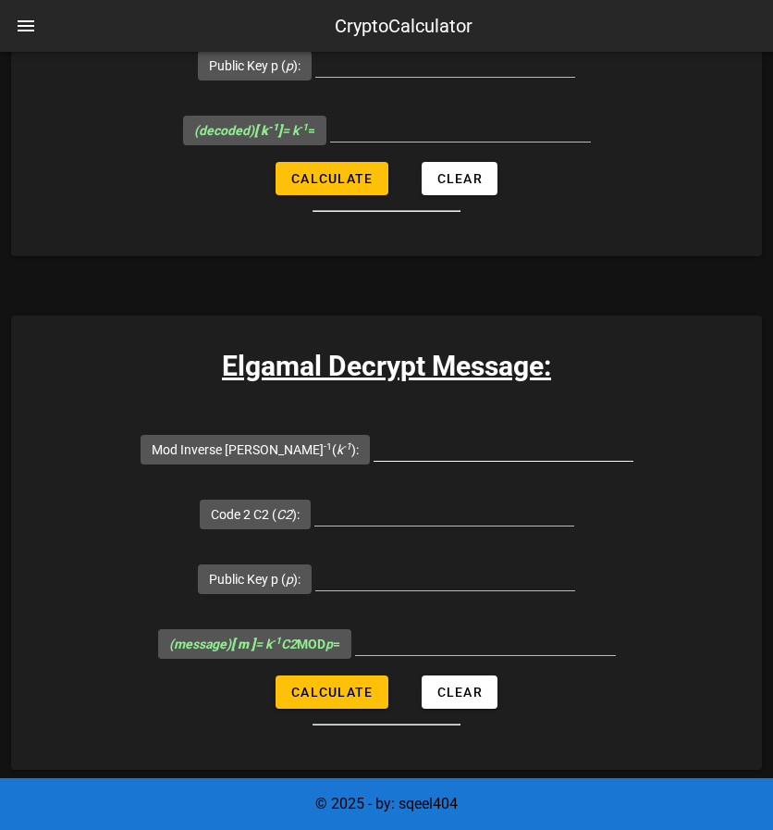
click at [433, 450] on input "Mod Inverse [PERSON_NAME] -1 ( k -1 ):" at bounding box center [504, 446] width 260 height 30
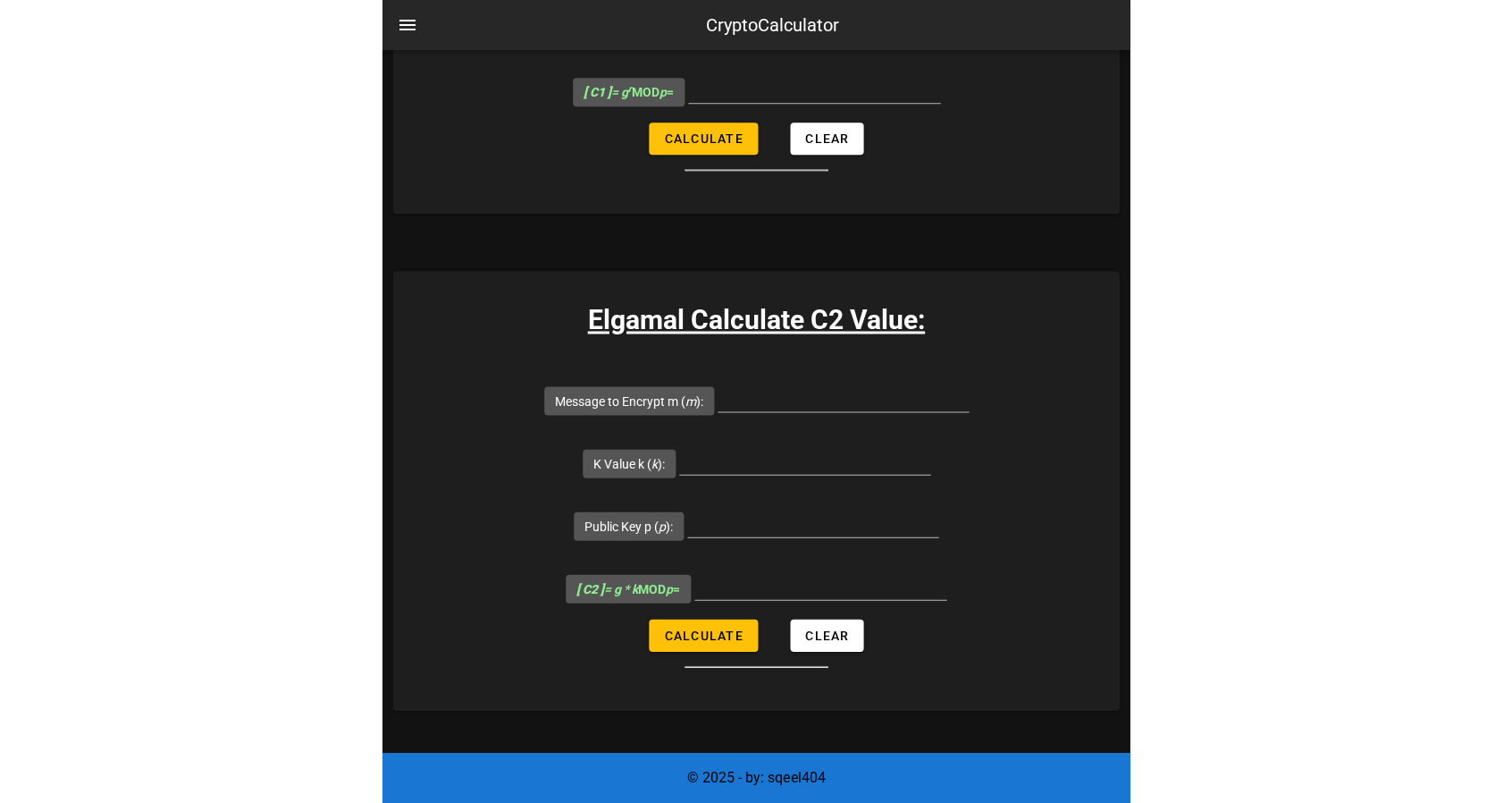
scroll to position [1907, 0]
